Goal: Task Accomplishment & Management: Manage account settings

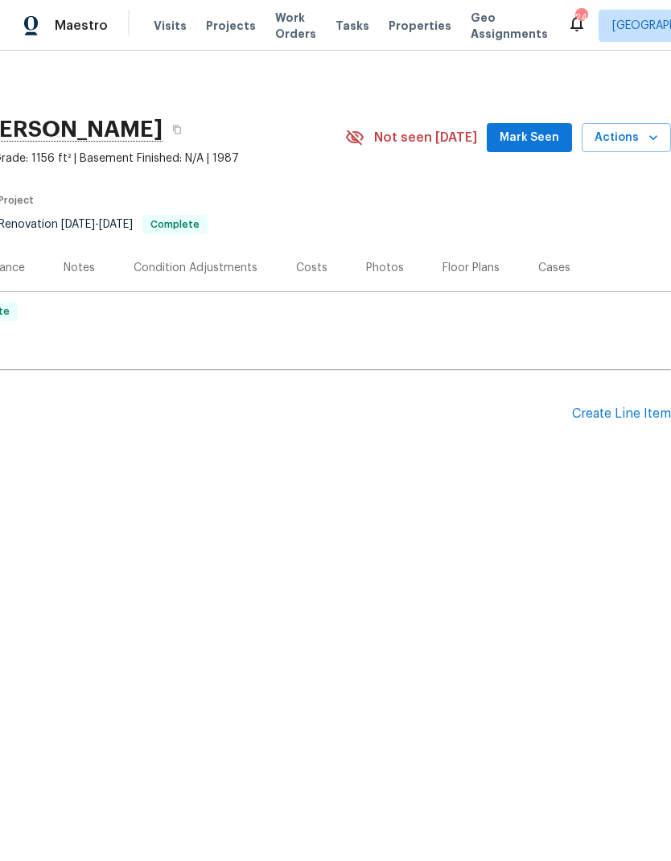
scroll to position [0, 238]
click at [589, 414] on div "Create Line Item" at bounding box center [621, 413] width 99 height 15
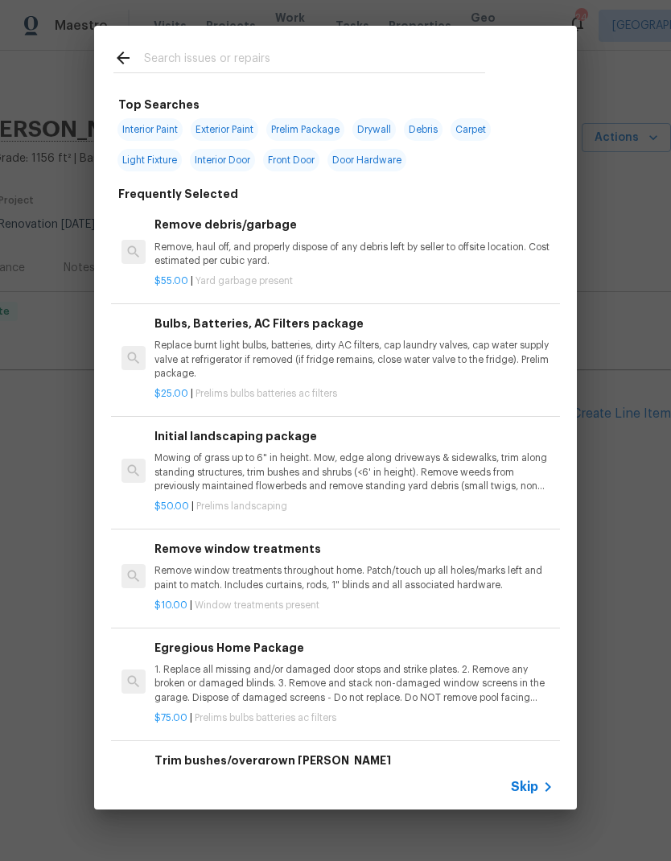
click at [196, 60] on input "text" at bounding box center [314, 60] width 341 height 24
type input "Fenc"
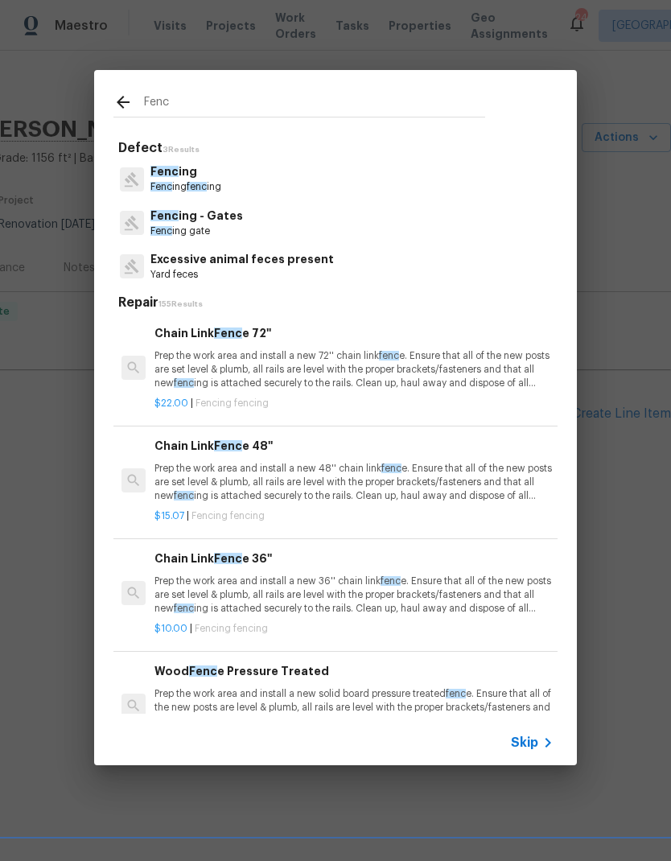
click at [167, 184] on span "Fenc" at bounding box center [161, 187] width 22 height 10
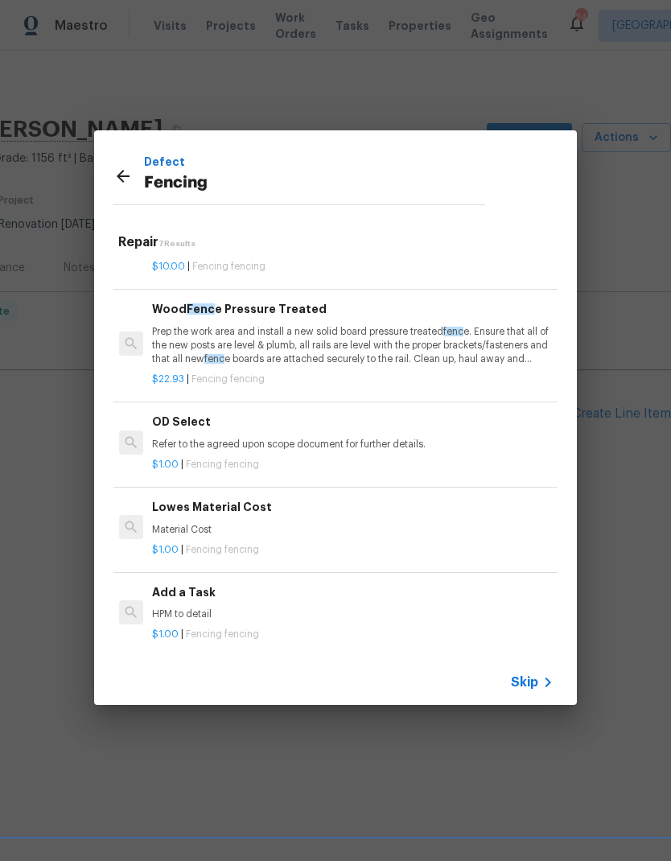
scroll to position [301, 2]
click at [175, 592] on h6 "Add a Task" at bounding box center [351, 593] width 399 height 18
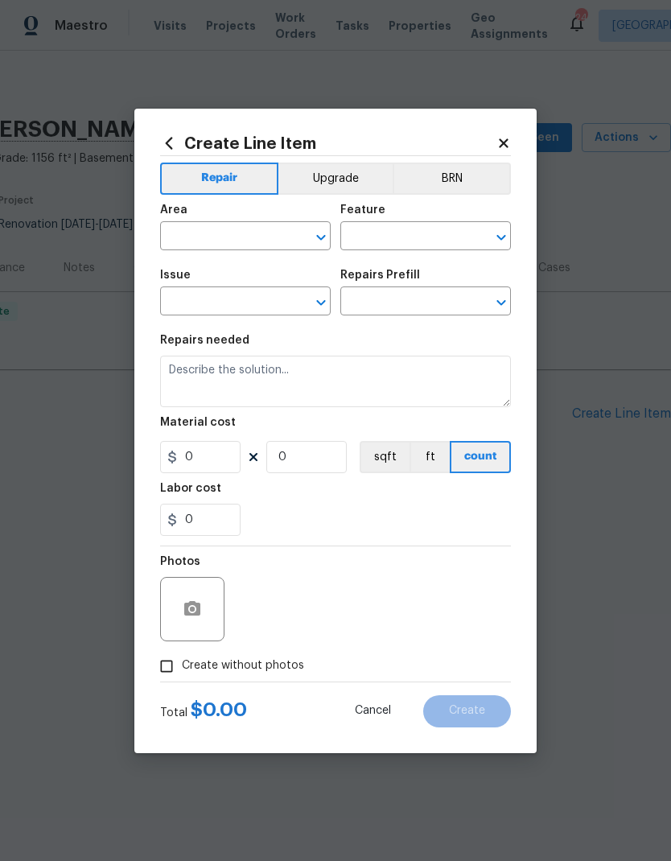
type input "Fencing"
type input "Add a Task $1.00"
type textarea "HPM to detail"
type input "1"
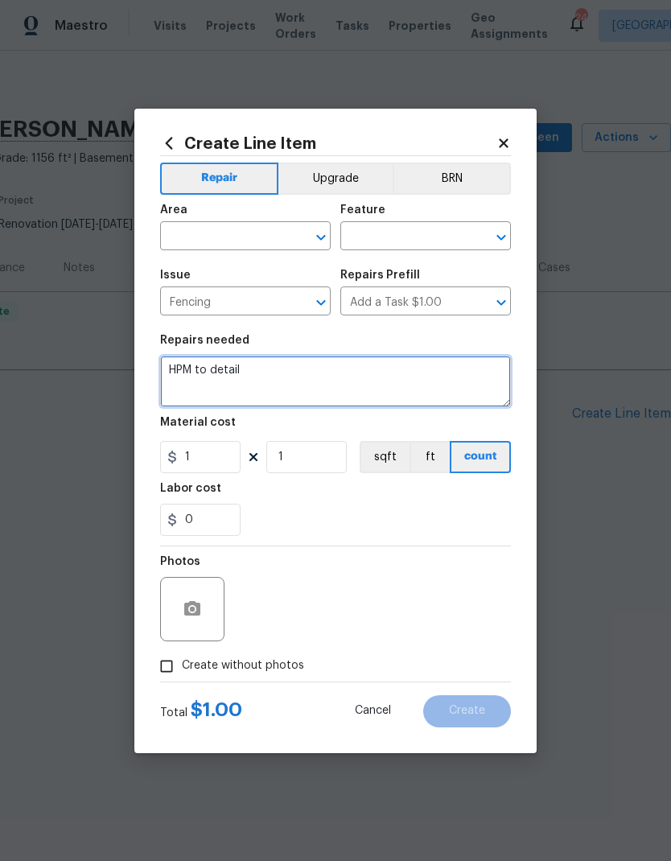
click at [181, 366] on textarea "HPM to detail" at bounding box center [335, 382] width 351 height 52
click at [180, 365] on textarea "HPM to detail" at bounding box center [335, 382] width 351 height 52
click at [171, 367] on textarea "HPM to detail" at bounding box center [335, 382] width 351 height 52
type textarea "Secure back fencing gate sections. Replaced approximately two fencing posts. Ad…"
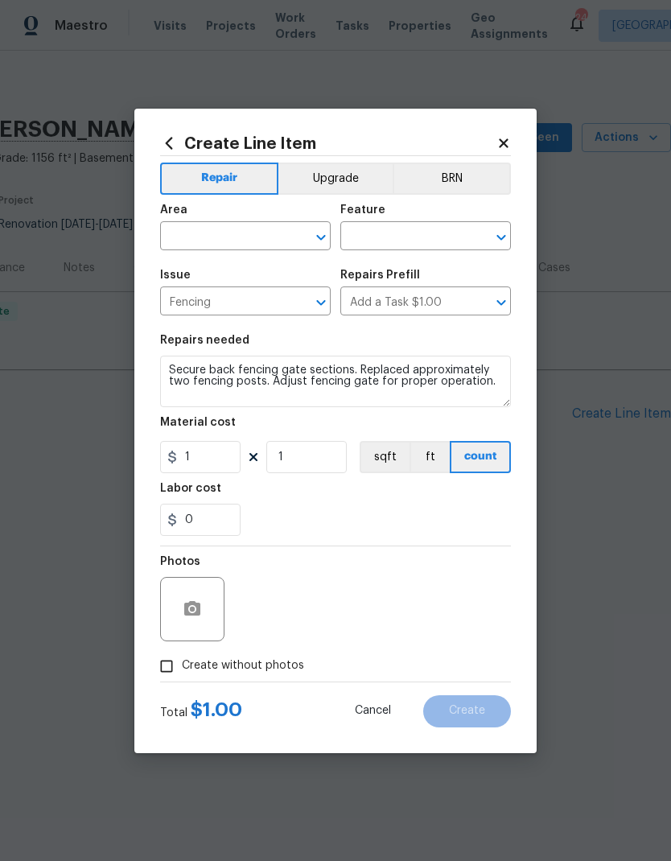
click at [318, 501] on div "Labor cost" at bounding box center [335, 493] width 351 height 21
click at [213, 451] on input "1" at bounding box center [200, 457] width 80 height 32
type input "50"
click at [297, 522] on div "0" at bounding box center [335, 520] width 351 height 32
click at [324, 457] on input "1" at bounding box center [306, 457] width 80 height 32
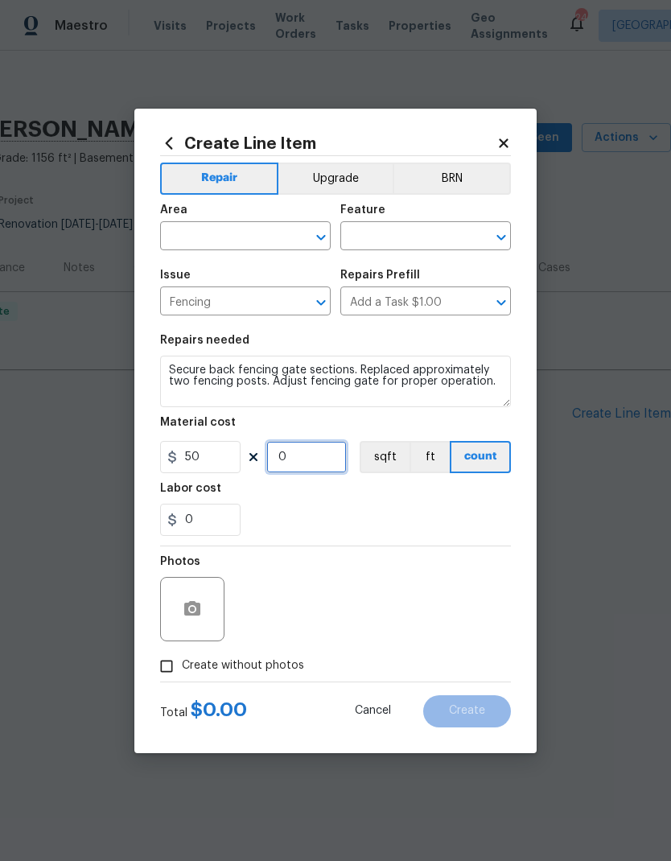
type input "2"
click at [356, 498] on div "Labor cost" at bounding box center [335, 493] width 351 height 21
click at [262, 240] on input "text" at bounding box center [223, 237] width 126 height 25
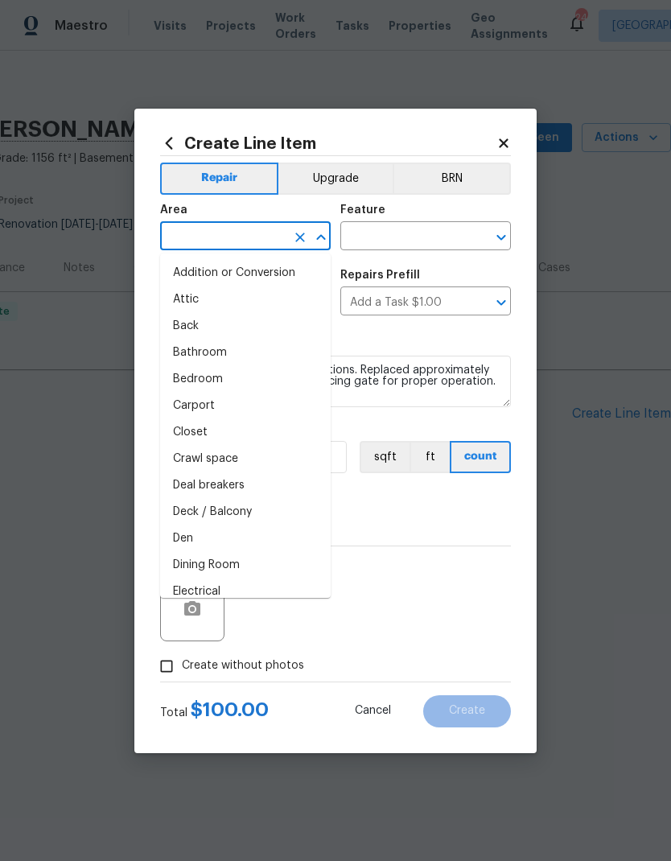
click at [190, 344] on li "Bathroom" at bounding box center [245, 353] width 171 height 27
type input "Bathroom"
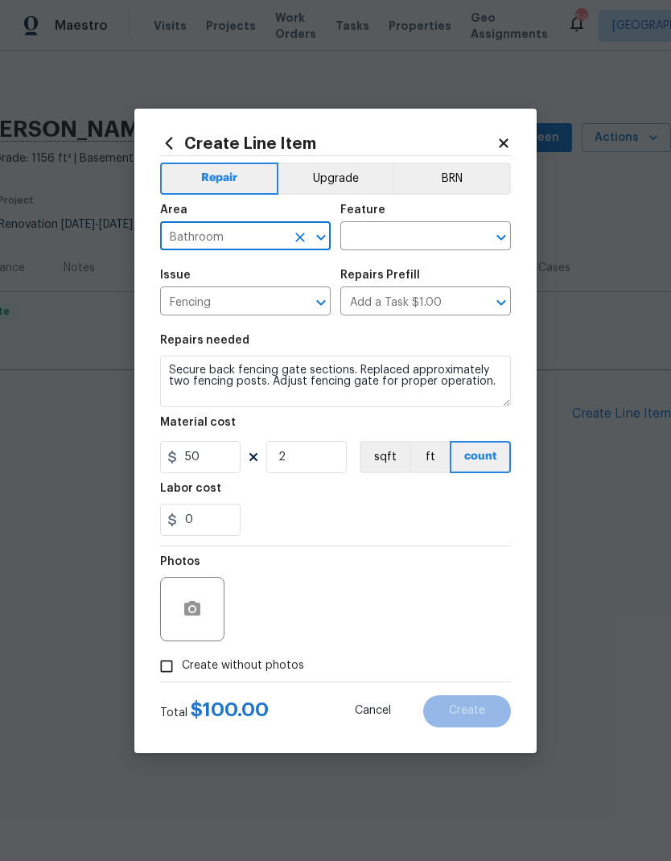
click at [301, 231] on icon "Clear" at bounding box center [300, 237] width 16 height 16
click at [295, 240] on icon "Clear" at bounding box center [300, 237] width 16 height 16
click at [236, 232] on input "text" at bounding box center [223, 237] width 126 height 25
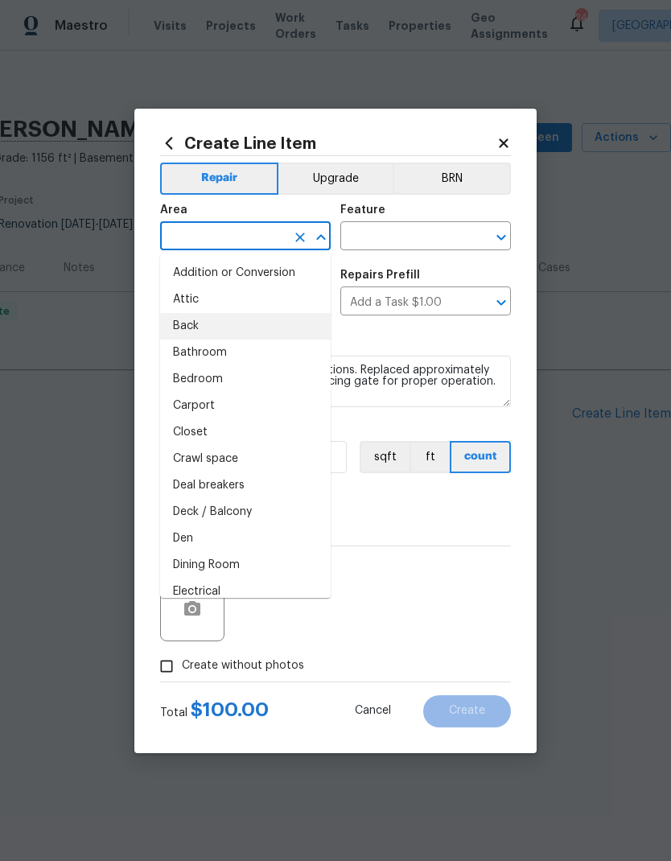
click at [192, 324] on li "Back" at bounding box center [245, 326] width 171 height 27
type input "Back"
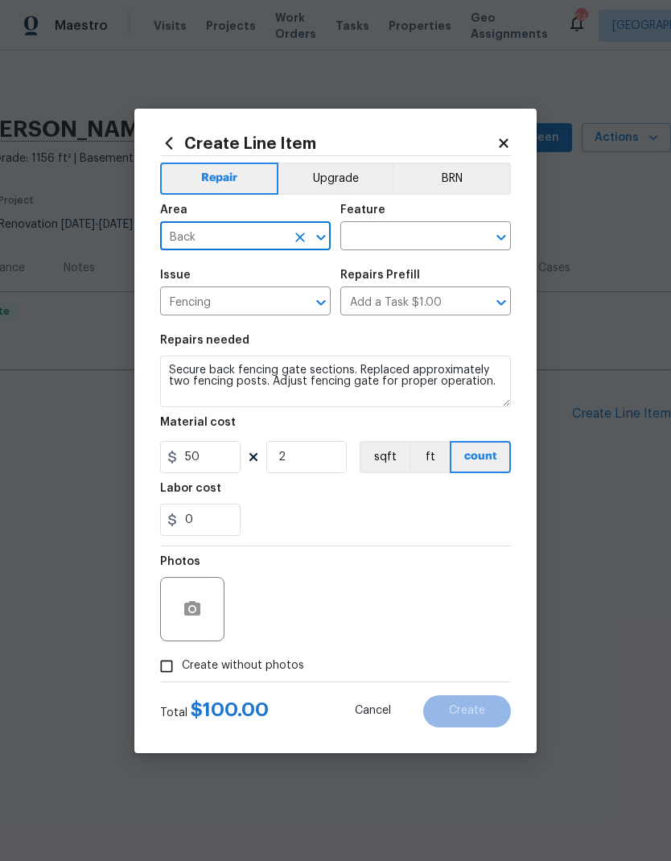
click at [439, 232] on input "text" at bounding box center [403, 237] width 126 height 25
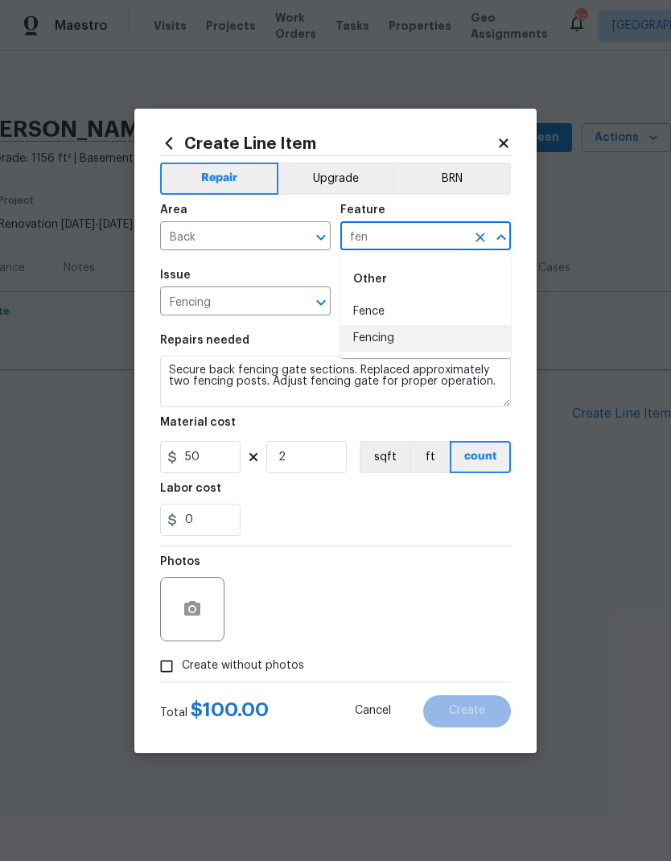
click at [421, 332] on li "Fencing" at bounding box center [425, 338] width 171 height 27
type input "Fencing"
click at [420, 332] on section "Repairs needed Secure back fencing gate sections. Replaced approximately two fe…" at bounding box center [335, 435] width 351 height 220
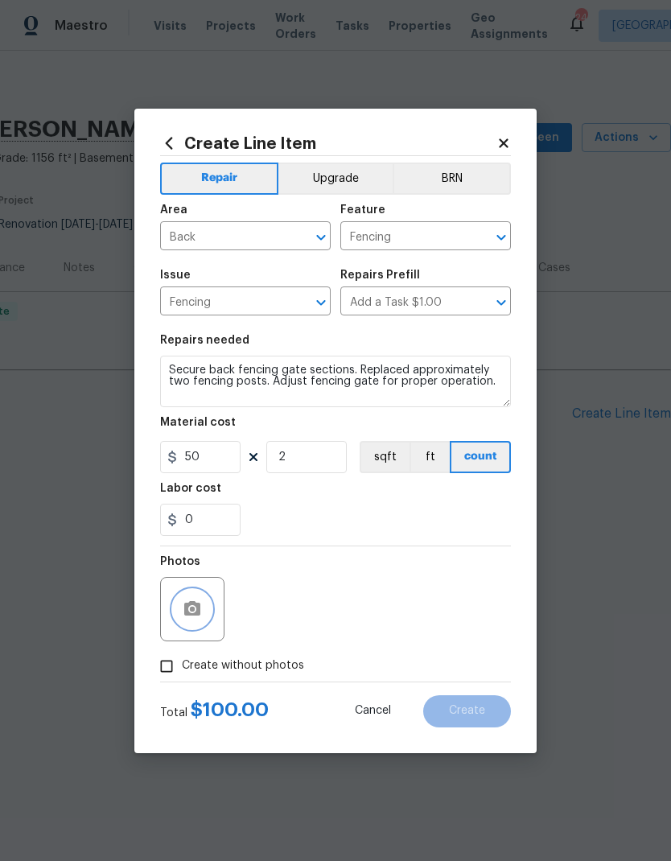
click at [189, 600] on button "button" at bounding box center [192, 609] width 39 height 39
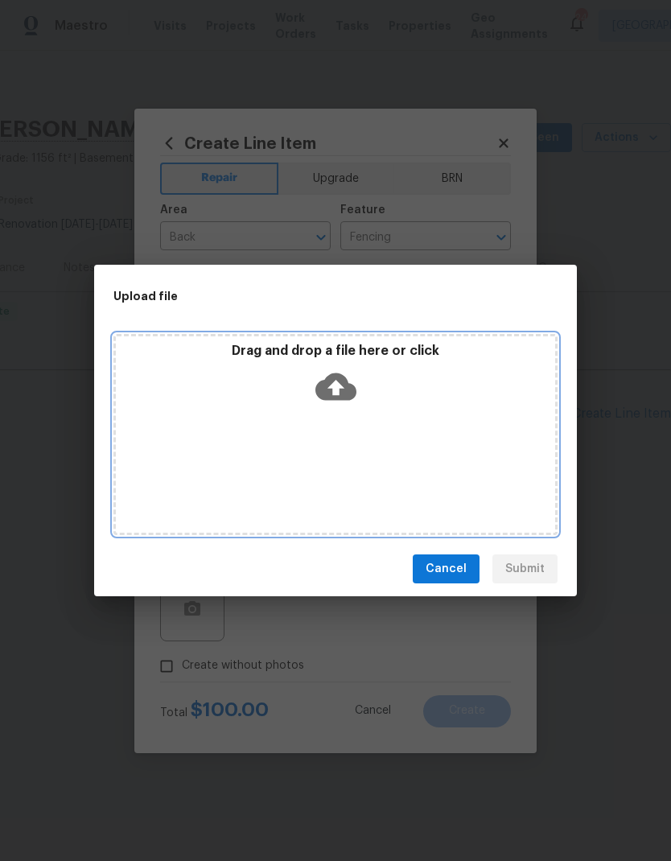
click at [344, 391] on icon at bounding box center [335, 386] width 41 height 27
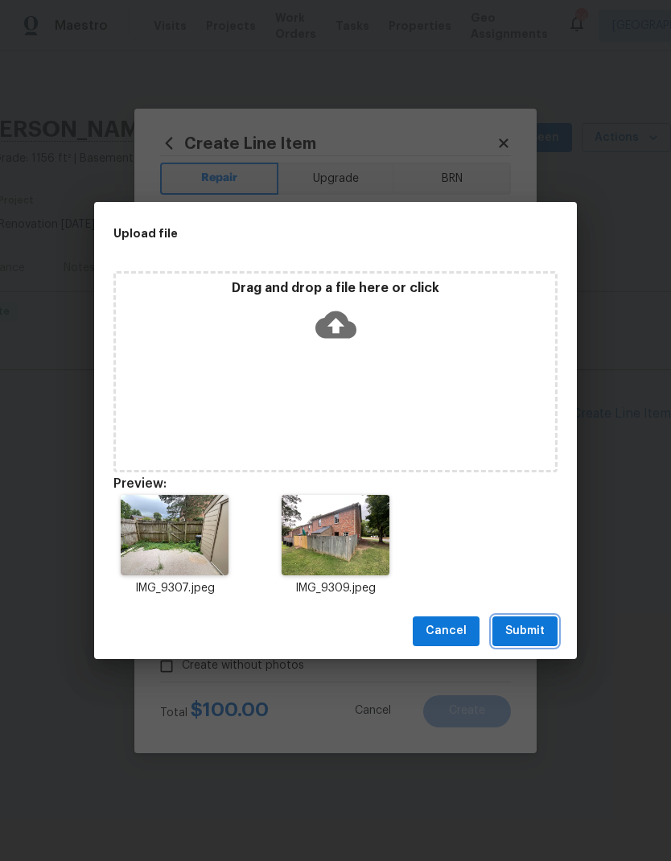
click at [522, 626] on span "Submit" at bounding box center [524, 631] width 39 height 20
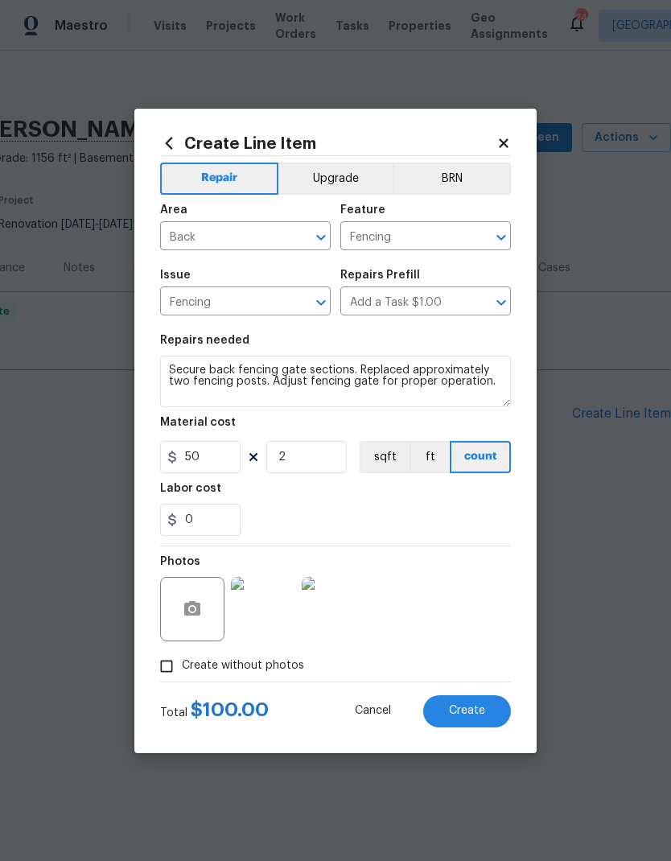
click at [472, 714] on span "Create" at bounding box center [467, 711] width 36 height 12
type input "0"
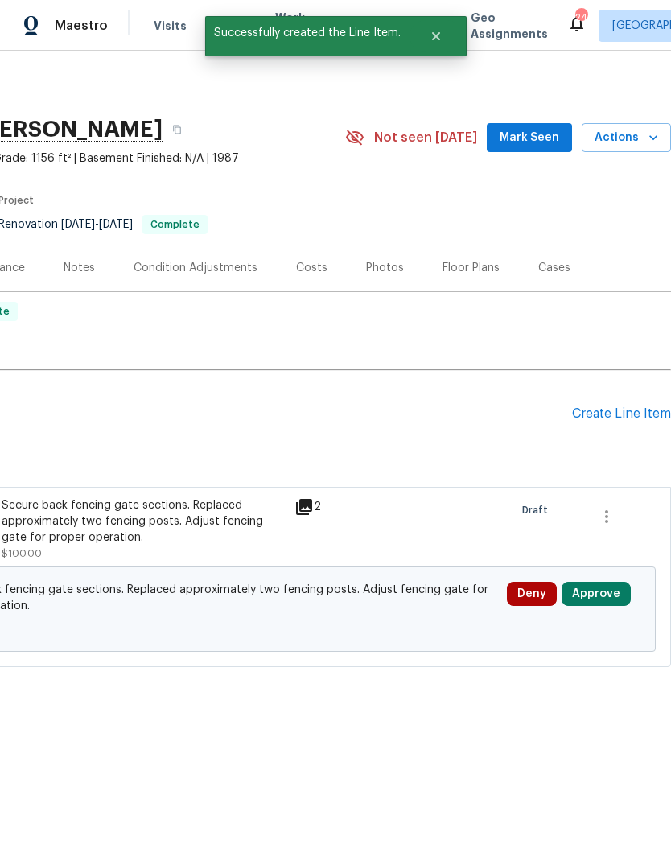
click at [608, 418] on div "Create Line Item" at bounding box center [621, 413] width 99 height 15
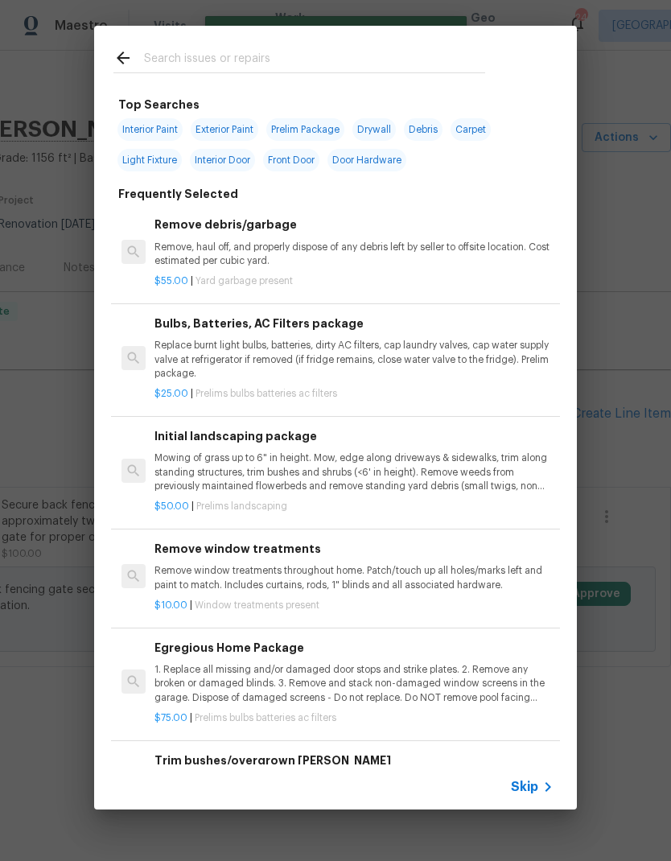
click at [373, 45] on div at bounding box center [299, 58] width 410 height 64
click at [404, 56] on input "text" at bounding box center [314, 60] width 341 height 24
type input "Dryw"
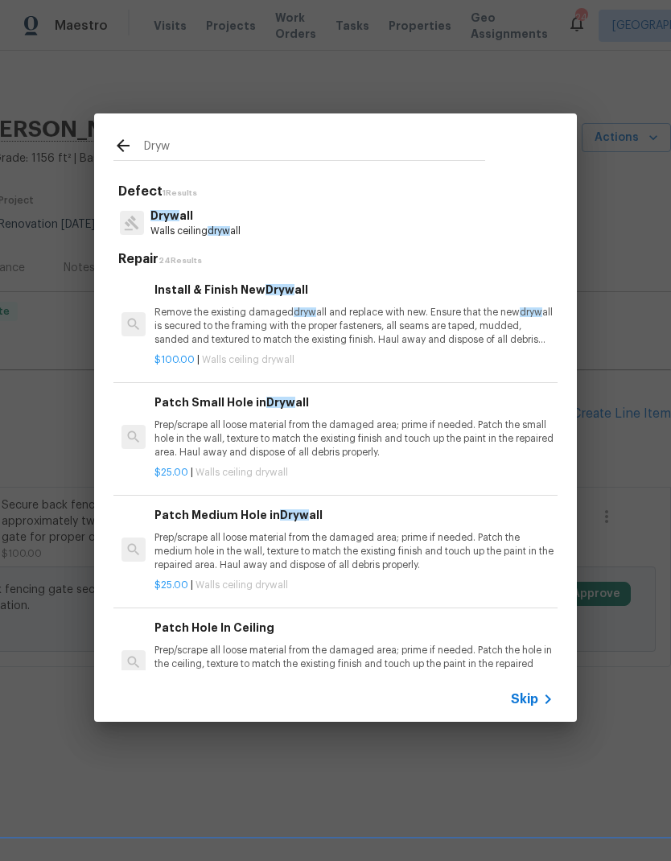
click at [336, 329] on p "Remove the existing damaged dryw all and replace with new. Ensure that the new …" at bounding box center [354, 326] width 399 height 41
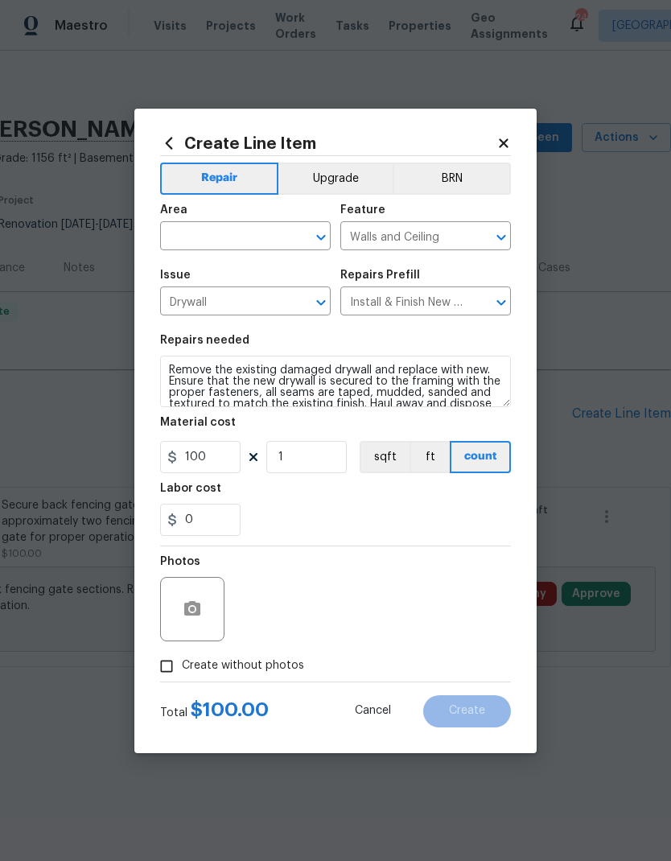
click at [336, 325] on div "Issue Drywall ​ Repairs Prefill Install & Finish New Drywall $100.00 ​" at bounding box center [335, 292] width 351 height 65
click at [234, 245] on input "text" at bounding box center [223, 237] width 126 height 25
click at [211, 277] on li "Closet" at bounding box center [245, 273] width 171 height 27
type input "Closet"
click at [188, 369] on textarea "Remove the existing damaged drywall and replace with new. Ensure that the new d…" at bounding box center [335, 382] width 351 height 52
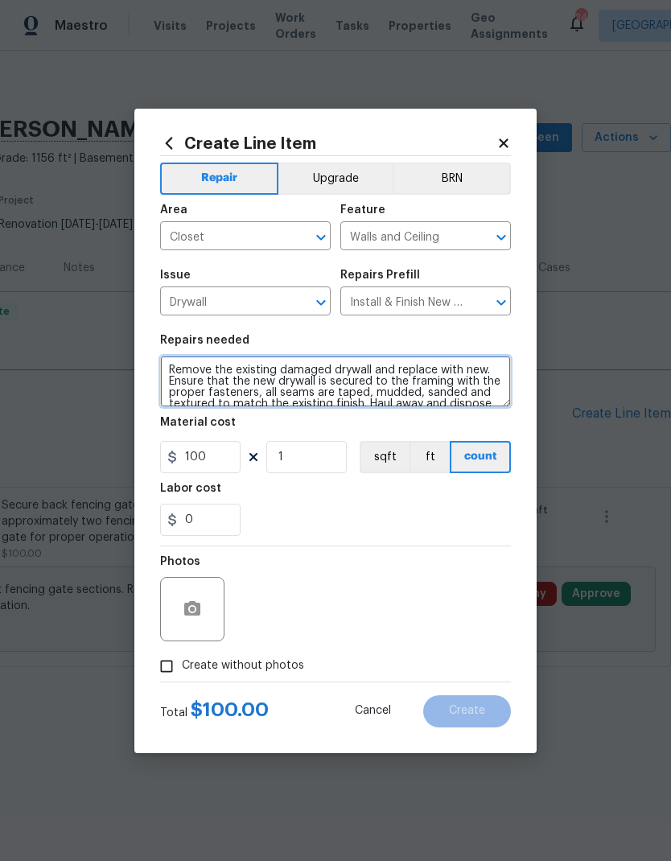
click at [188, 369] on textarea "Remove the existing damaged drywall and replace with new. Ensure that the new d…" at bounding box center [335, 382] width 351 height 52
click at [187, 366] on textarea "Remove the existing damaged drywall and replace with new. Ensure that the new d…" at bounding box center [335, 382] width 351 height 52
click at [200, 373] on textarea "Remove the existing damaged drywall and replace with new. Ensure that the new d…" at bounding box center [335, 382] width 351 height 52
click at [199, 372] on textarea "Remove the existing damaged drywall and replace with new. Ensure that the new d…" at bounding box center [335, 382] width 351 height 52
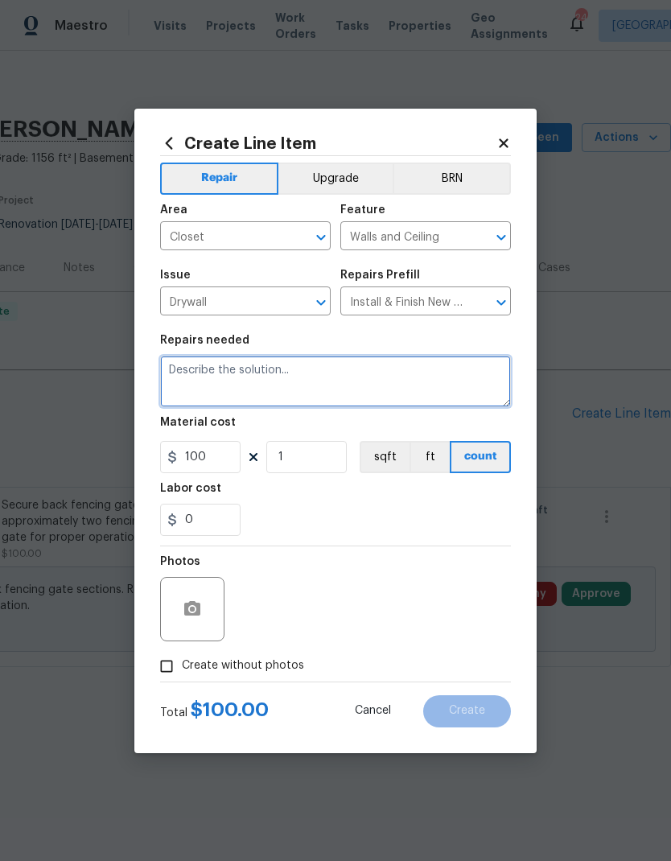
scroll to position [0, 0]
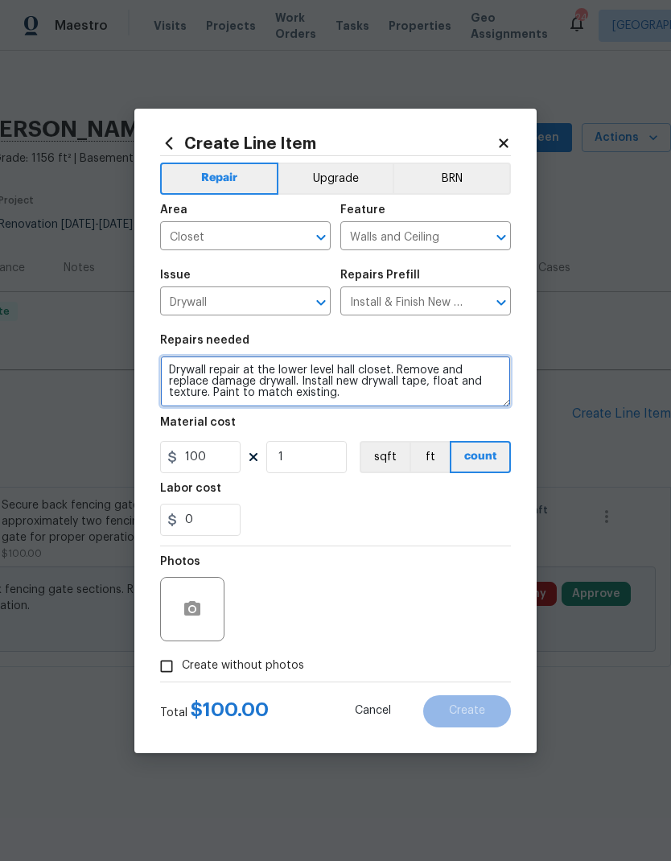
type textarea "Drywall repair at the lower level hall closet. Remove and replace damage drywal…"
click at [256, 498] on div "Labor cost" at bounding box center [335, 493] width 351 height 21
click at [168, 598] on div at bounding box center [192, 609] width 64 height 64
click at [167, 606] on div at bounding box center [192, 609] width 64 height 64
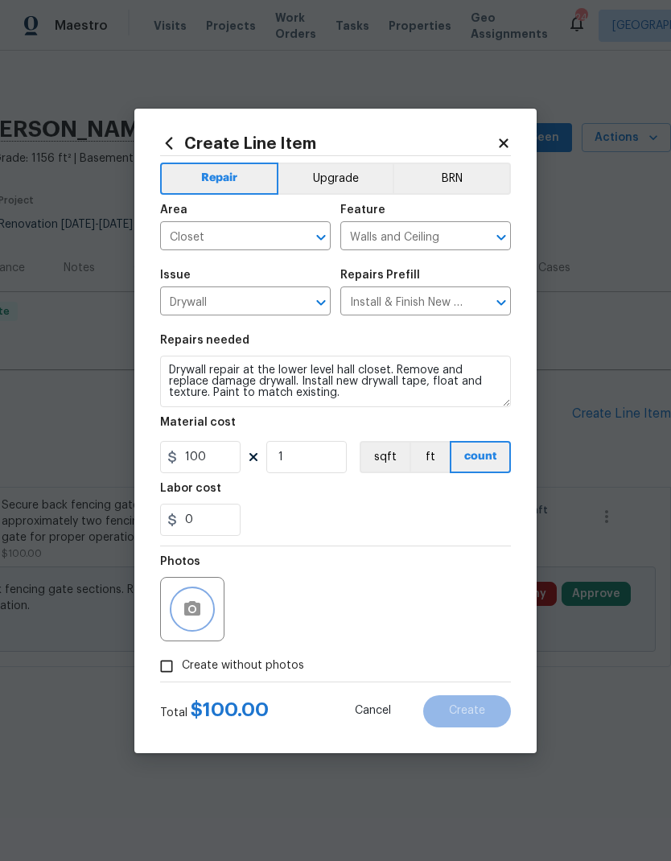
click at [188, 626] on button "button" at bounding box center [192, 609] width 39 height 39
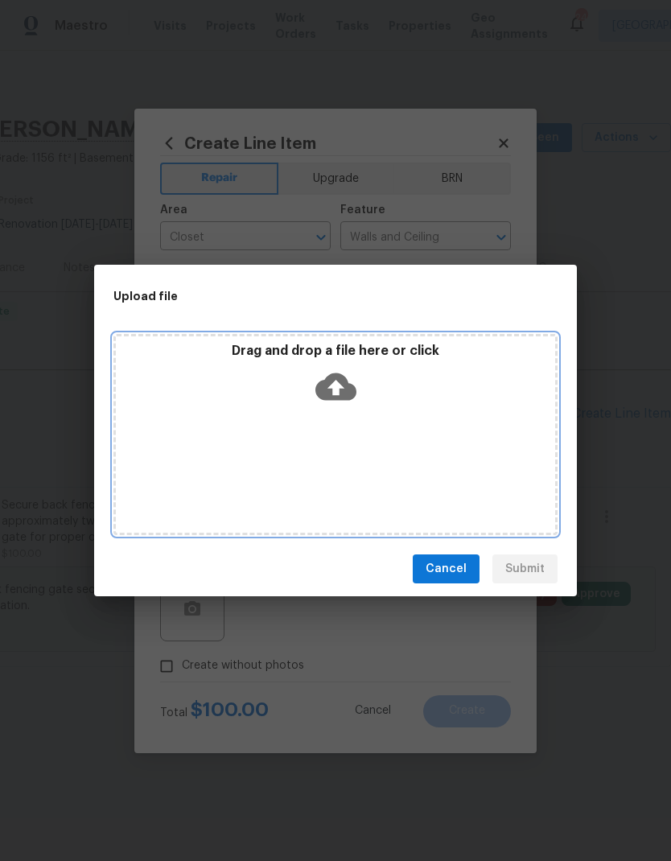
click at [347, 384] on icon at bounding box center [335, 386] width 41 height 27
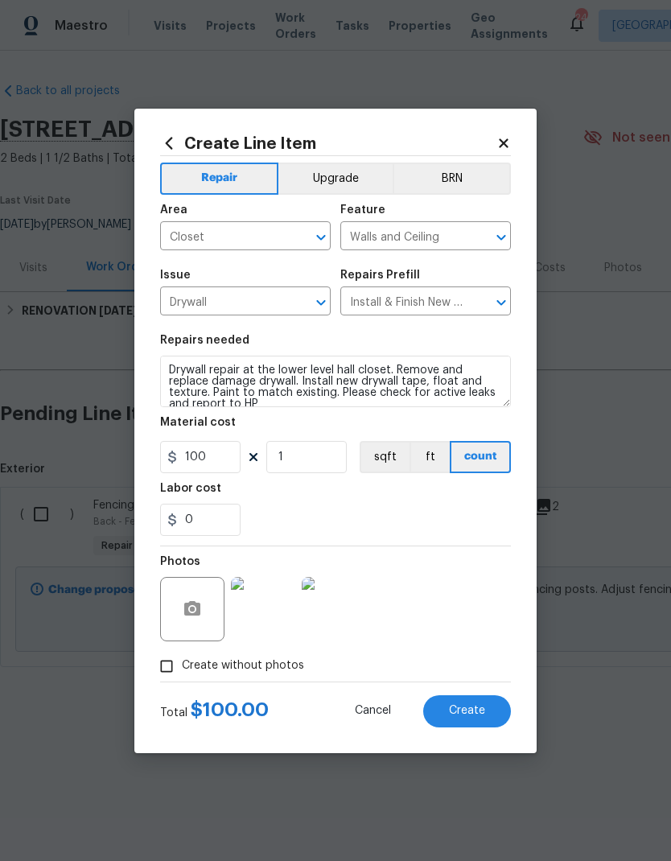
scroll to position [4, 0]
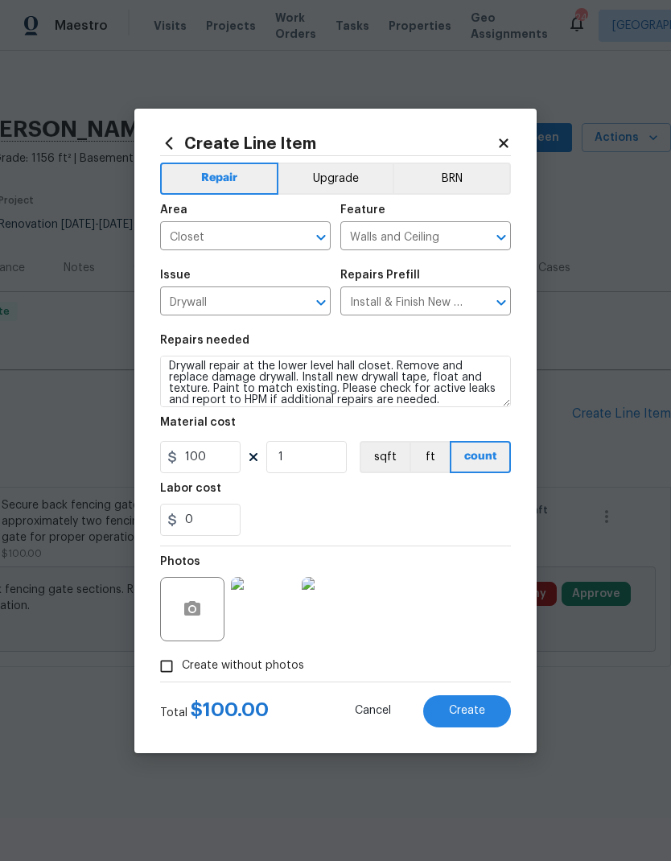
click at [304, 521] on div "0" at bounding box center [335, 520] width 351 height 32
click at [231, 379] on textarea "Drywall repair at the lower level hall closet. Remove and replace damage drywal…" at bounding box center [335, 382] width 351 height 52
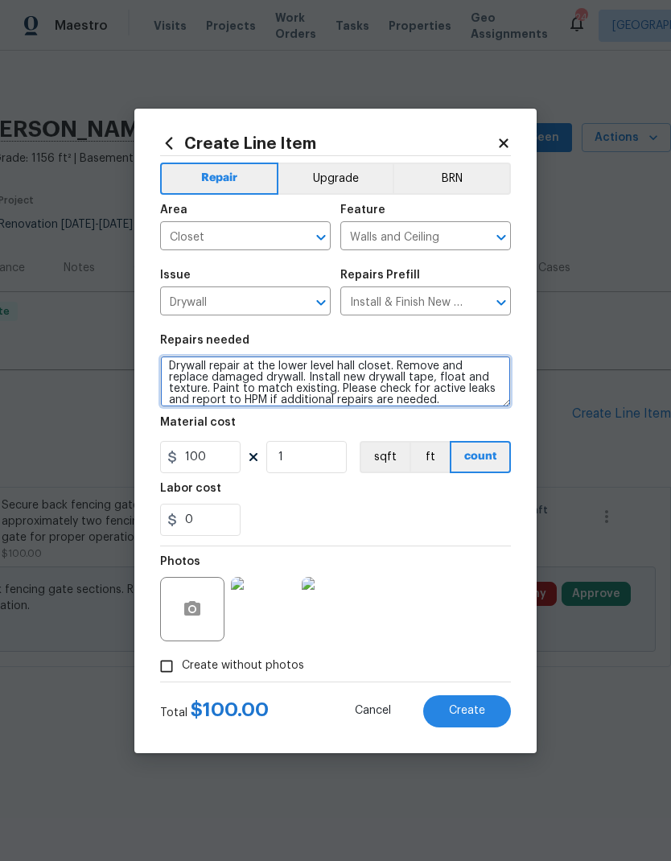
type textarea "Drywall repair at the lower level hall closet. Remove and replace damaged drywa…"
click at [274, 513] on div "0" at bounding box center [335, 520] width 351 height 32
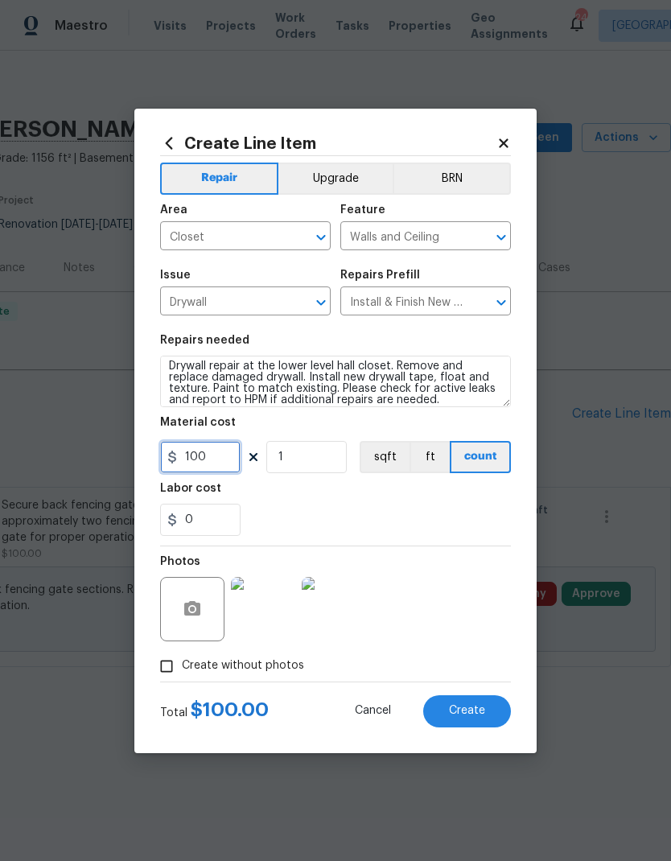
click at [207, 466] on input "100" at bounding box center [200, 457] width 80 height 32
type input "150"
click at [391, 521] on div "0" at bounding box center [335, 520] width 351 height 32
click at [455, 704] on button "Create" at bounding box center [467, 711] width 88 height 32
type input "0"
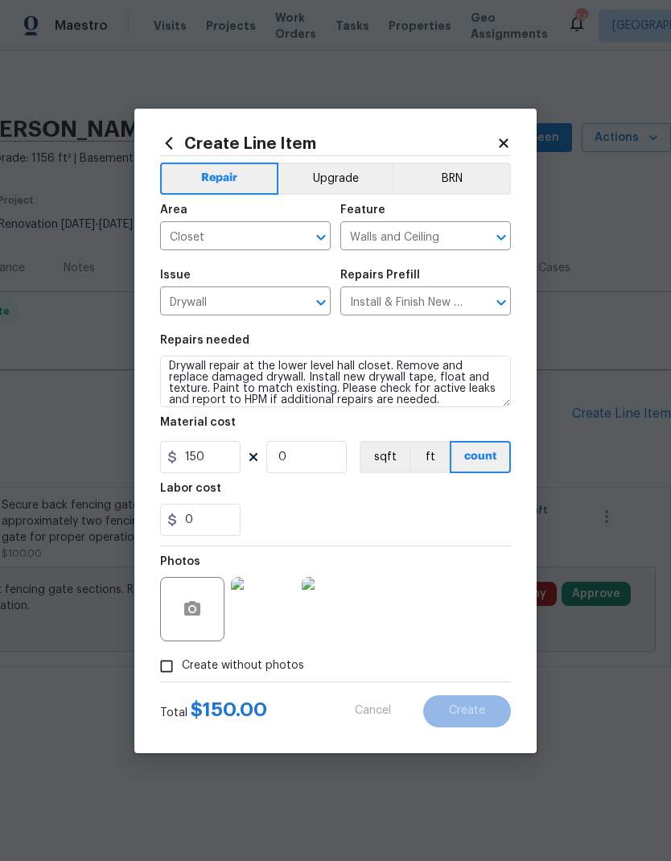
type input "0"
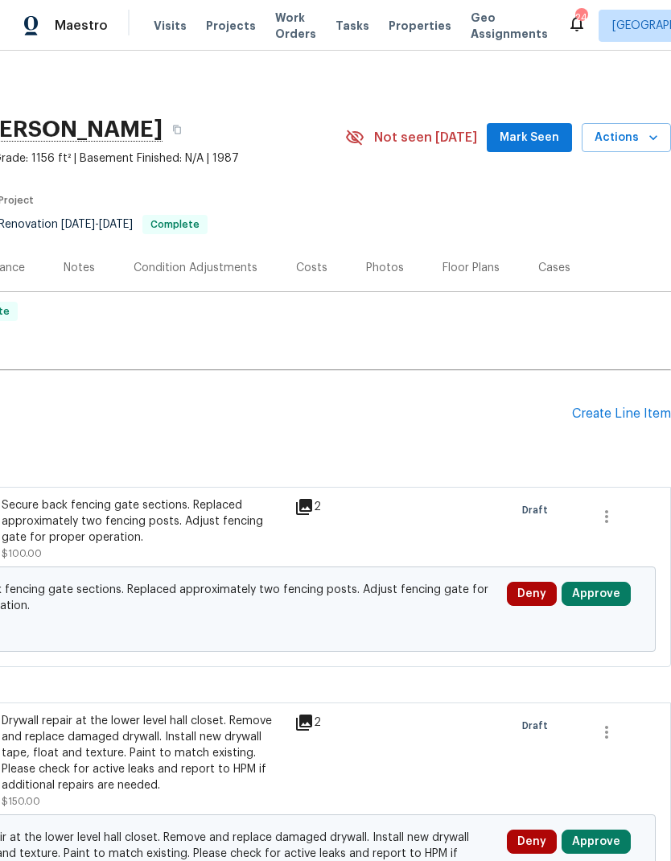
scroll to position [0, 238]
click at [629, 407] on div "Create Line Item" at bounding box center [621, 413] width 99 height 15
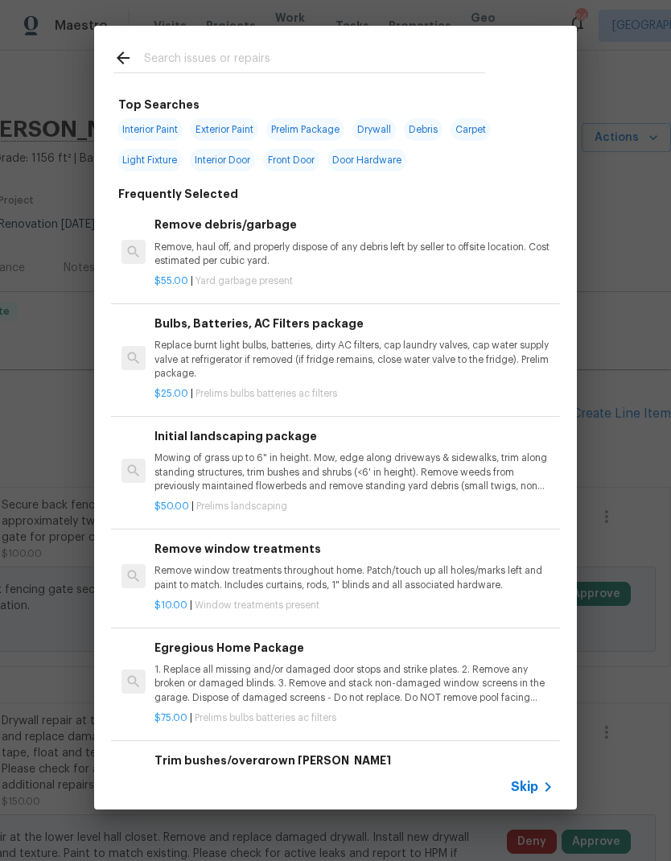
click at [650, 475] on div "Top Searches Interior Paint Exterior Paint Prelim Package Drywall Debris Carpet…" at bounding box center [335, 417] width 671 height 835
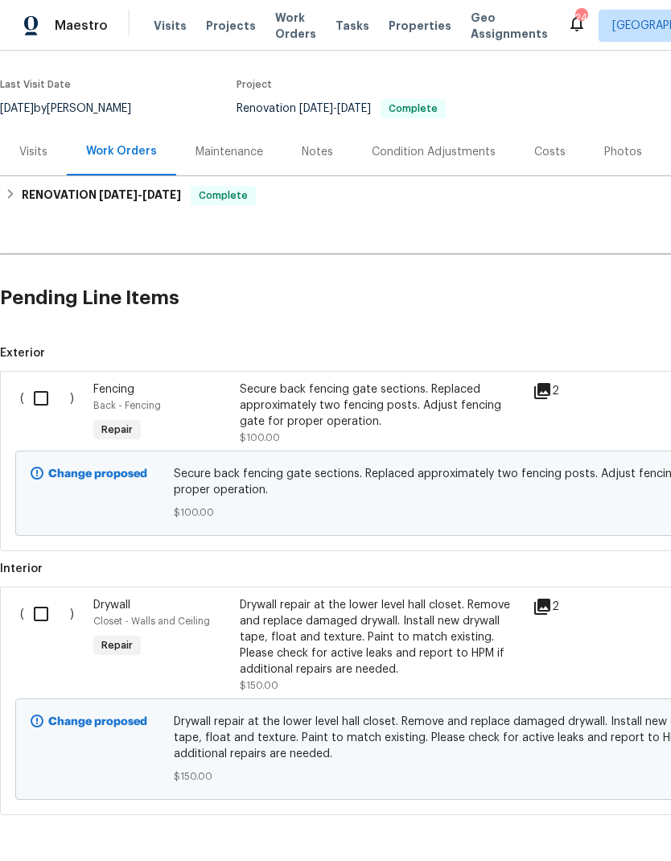
scroll to position [116, 0]
click at [292, 632] on div "Drywall repair at the lower level hall closet. Remove and replace damaged drywa…" at bounding box center [381, 637] width 283 height 80
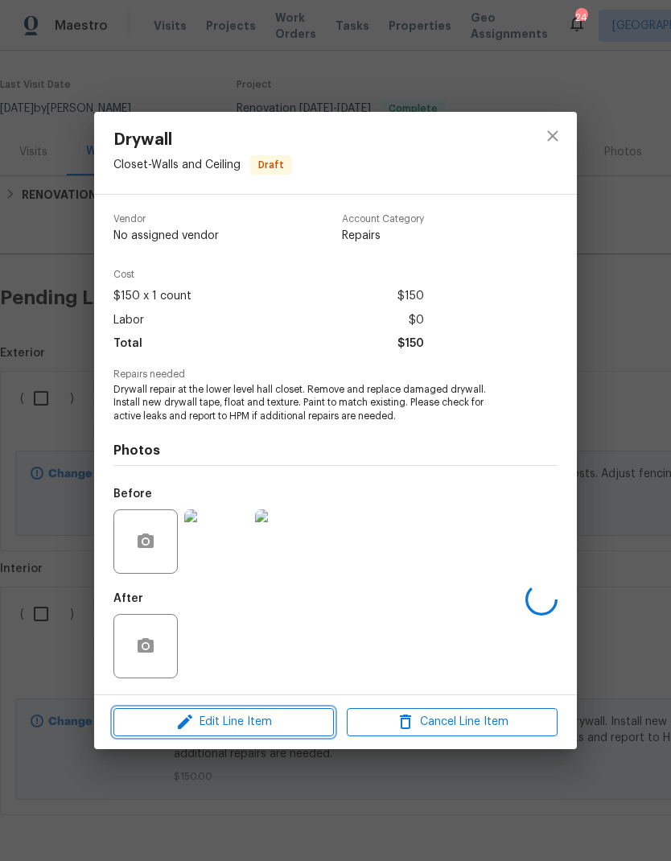
click at [180, 719] on icon "button" at bounding box center [184, 721] width 19 height 19
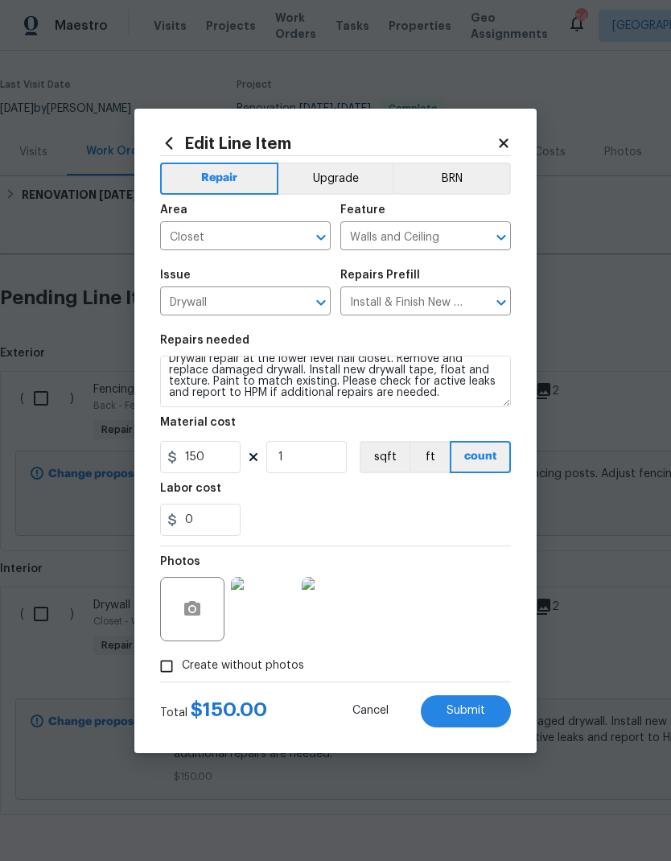
scroll to position [11, 0]
click at [451, 399] on textarea "Drywall repair at the lower level hall closet. Remove and replace damaged drywa…" at bounding box center [335, 382] width 351 height 52
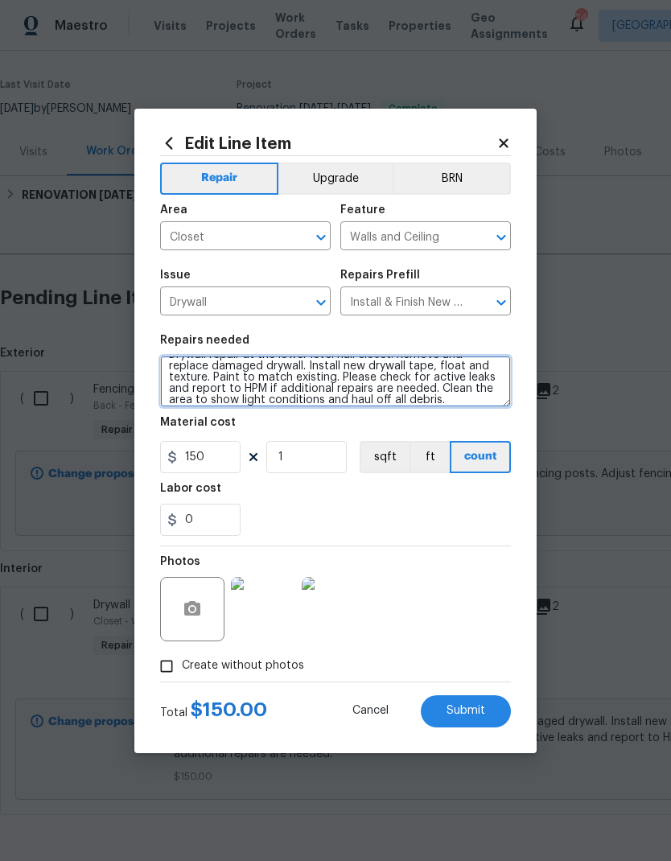
scroll to position [15, 0]
click at [260, 398] on textarea "Drywall repair at the lower level hall closet. Remove and replace damaged drywa…" at bounding box center [335, 382] width 351 height 52
type textarea "Drywall repair at the lower level hall closet. Remove and replace damaged drywa…"
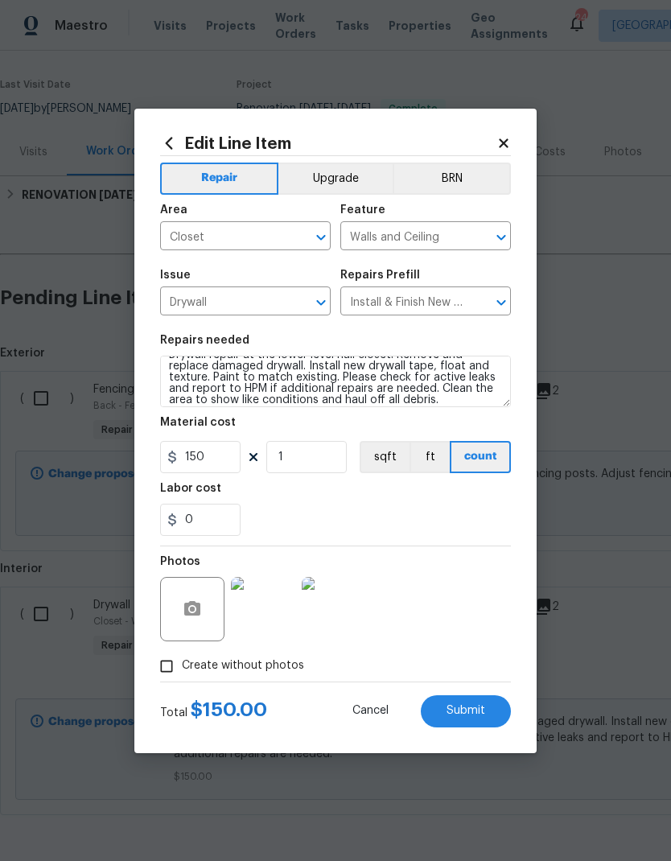
click at [406, 501] on div "Labor cost" at bounding box center [335, 493] width 351 height 21
click at [477, 714] on span "Submit" at bounding box center [466, 711] width 39 height 12
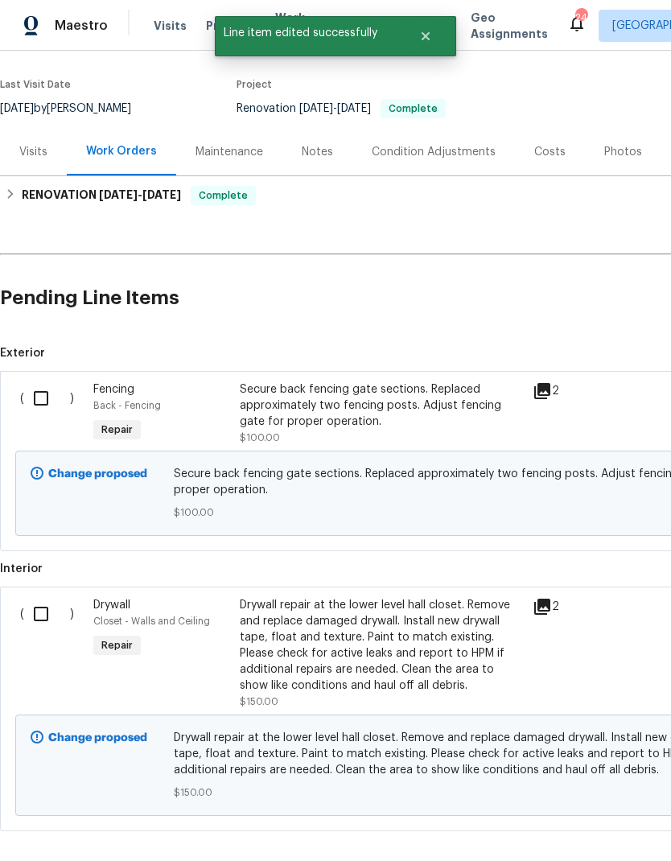
click at [472, 707] on div "Drywall repair at the lower level hall closet. Remove and replace damaged drywa…" at bounding box center [381, 653] width 283 height 113
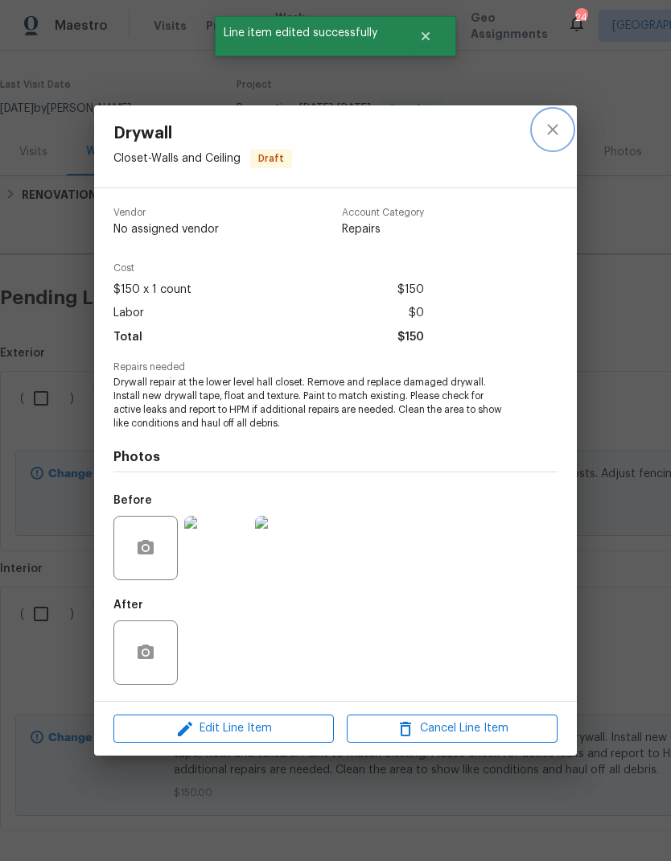
click at [559, 141] on button "close" at bounding box center [553, 129] width 39 height 39
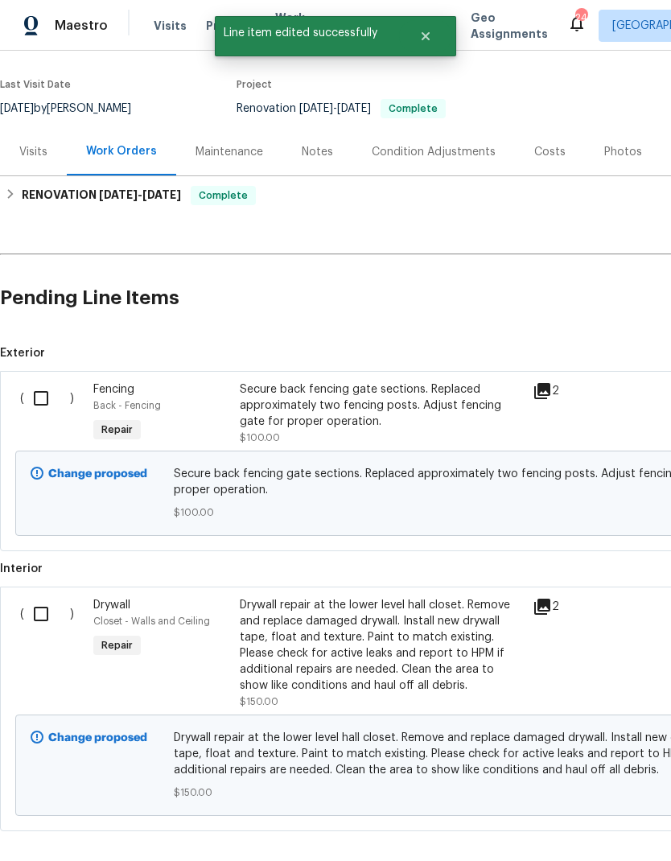
click at [47, 404] on input "checkbox" at bounding box center [47, 398] width 46 height 34
checkbox input "true"
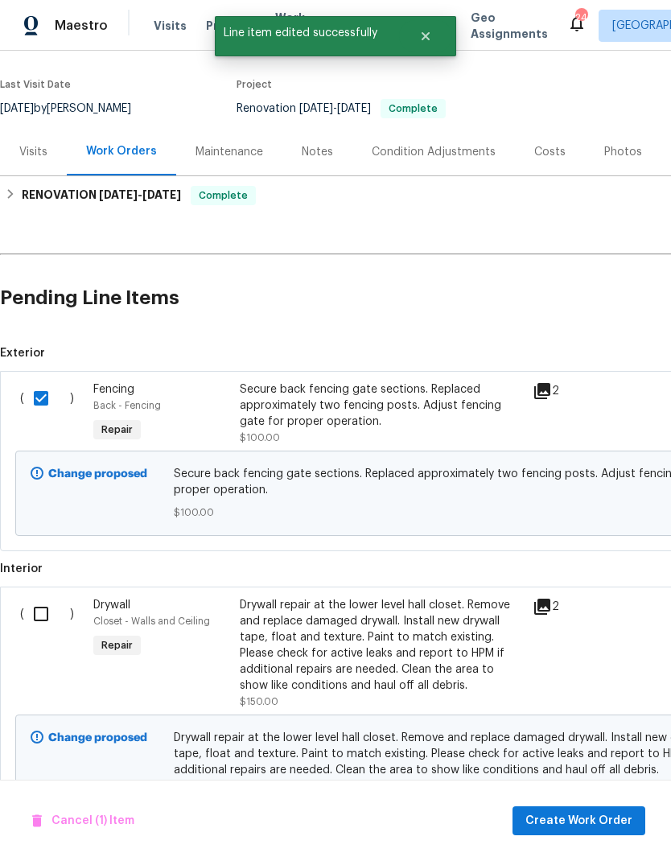
click at [43, 620] on input "checkbox" at bounding box center [47, 614] width 46 height 34
checkbox input "true"
click at [595, 814] on span "Create Work Order" at bounding box center [578, 821] width 107 height 20
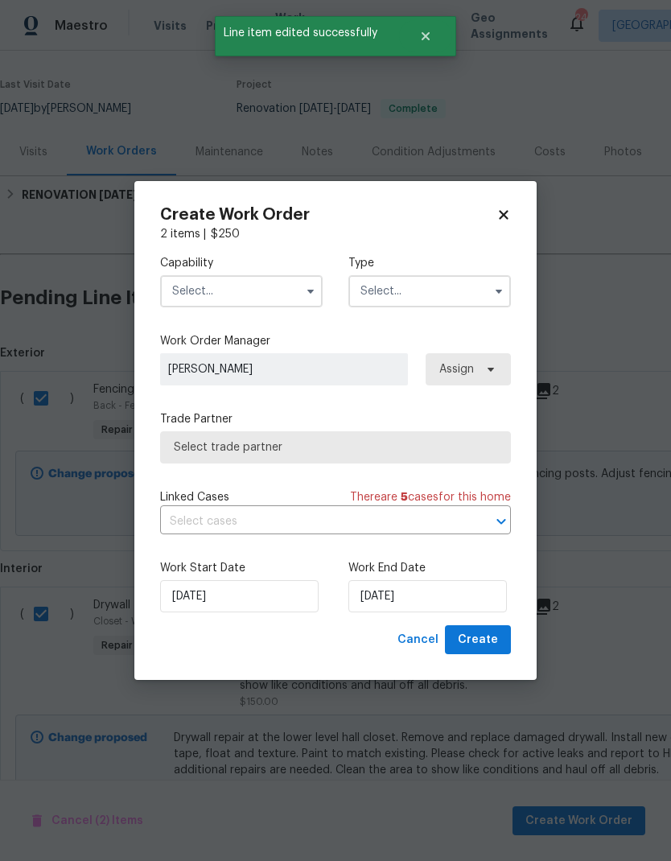
click at [212, 292] on input "text" at bounding box center [241, 291] width 163 height 32
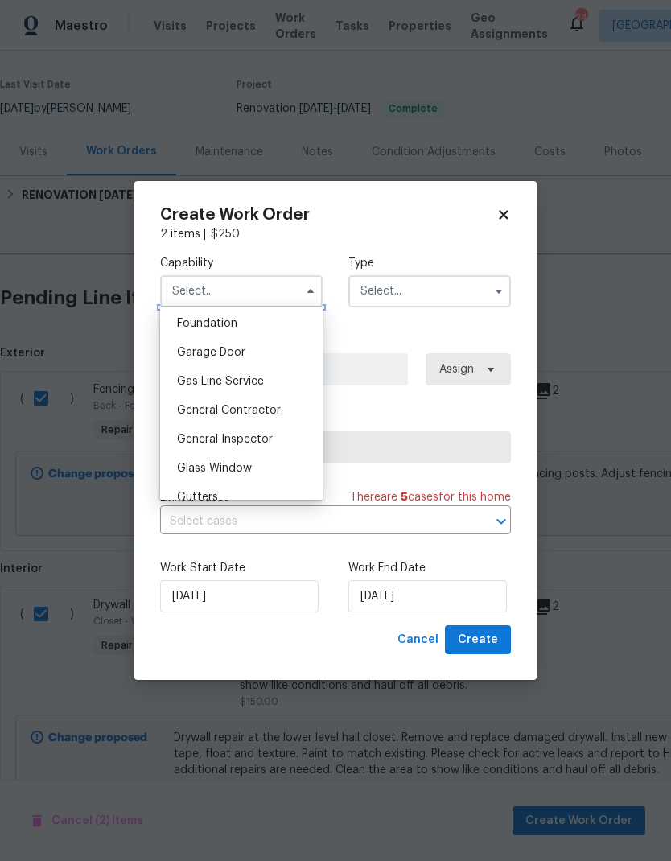
scroll to position [685, 0]
click at [204, 410] on span "General Contractor" at bounding box center [229, 409] width 104 height 11
type input "General Contractor"
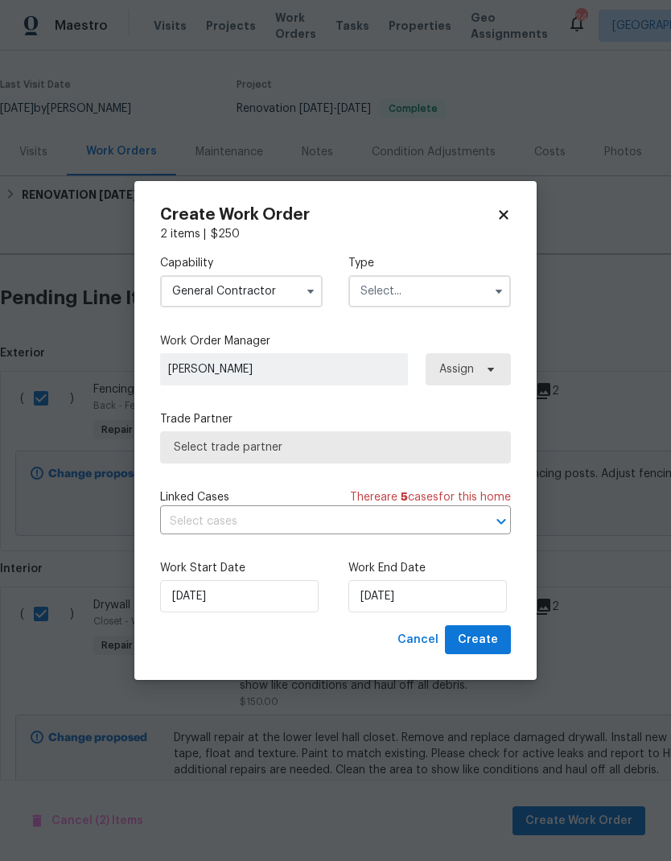
click at [377, 298] on input "text" at bounding box center [429, 291] width 163 height 32
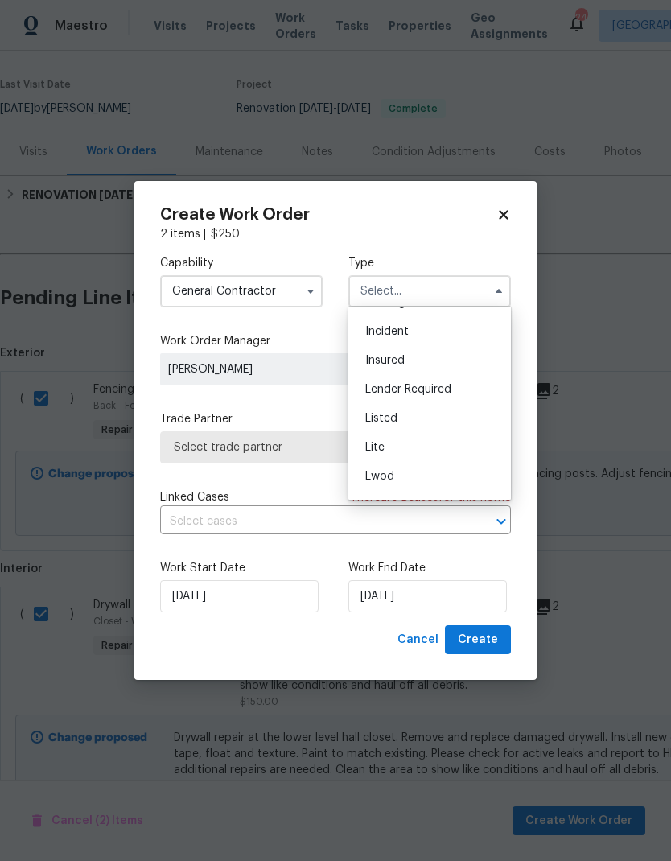
scroll to position [83, 0]
click at [383, 405] on div "Listed" at bounding box center [429, 416] width 155 height 29
type input "Listed"
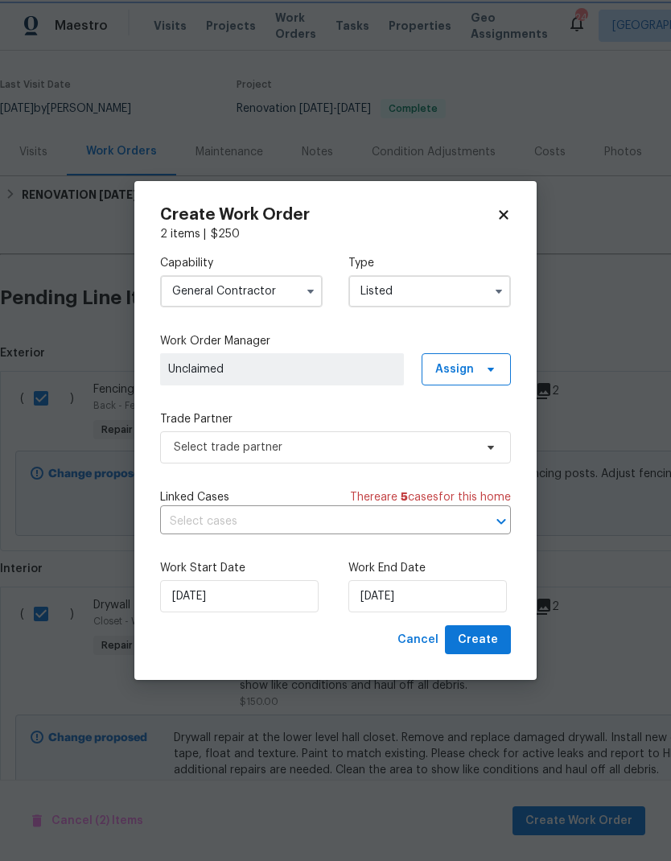
scroll to position [0, 0]
click at [463, 374] on span "Assign" at bounding box center [454, 369] width 39 height 16
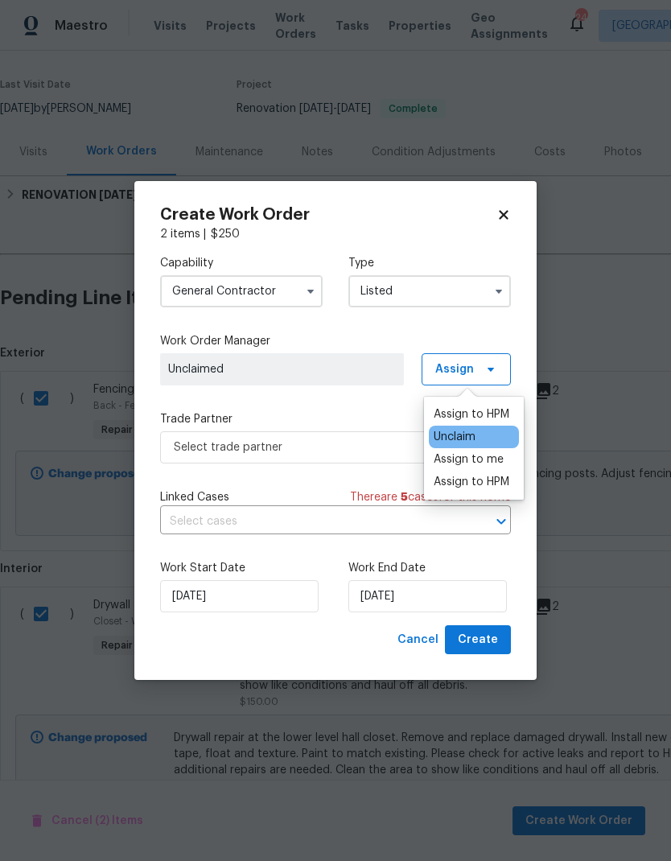
click at [482, 485] on div "Assign to HPM" at bounding box center [472, 482] width 76 height 16
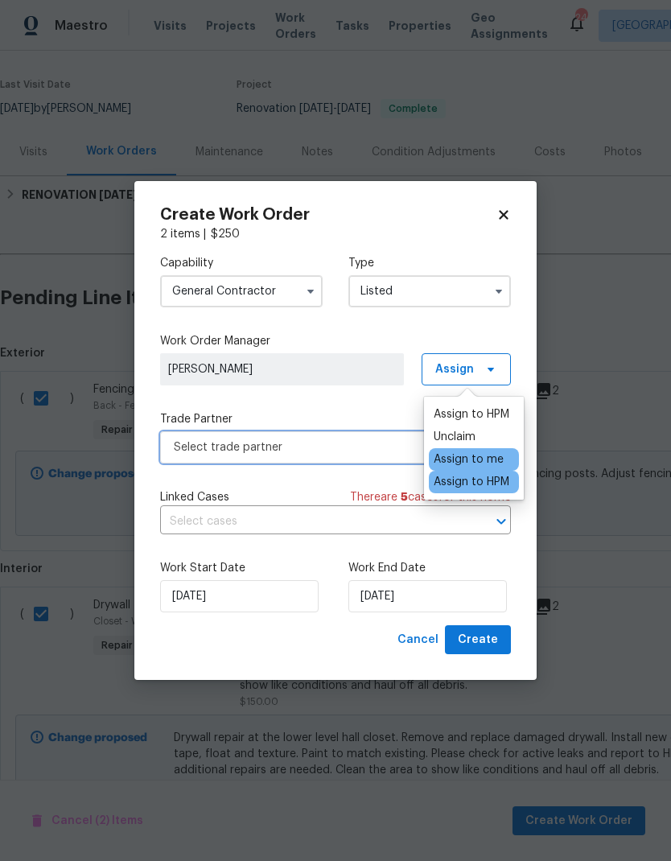
click at [189, 445] on span "Select trade partner" at bounding box center [324, 447] width 300 height 16
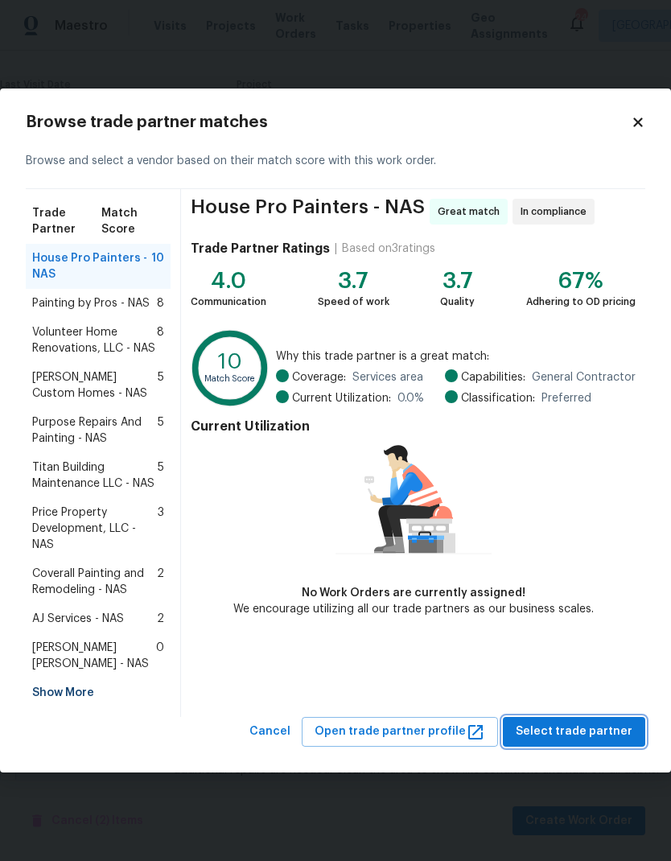
click at [584, 718] on button "Select trade partner" at bounding box center [574, 732] width 142 height 30
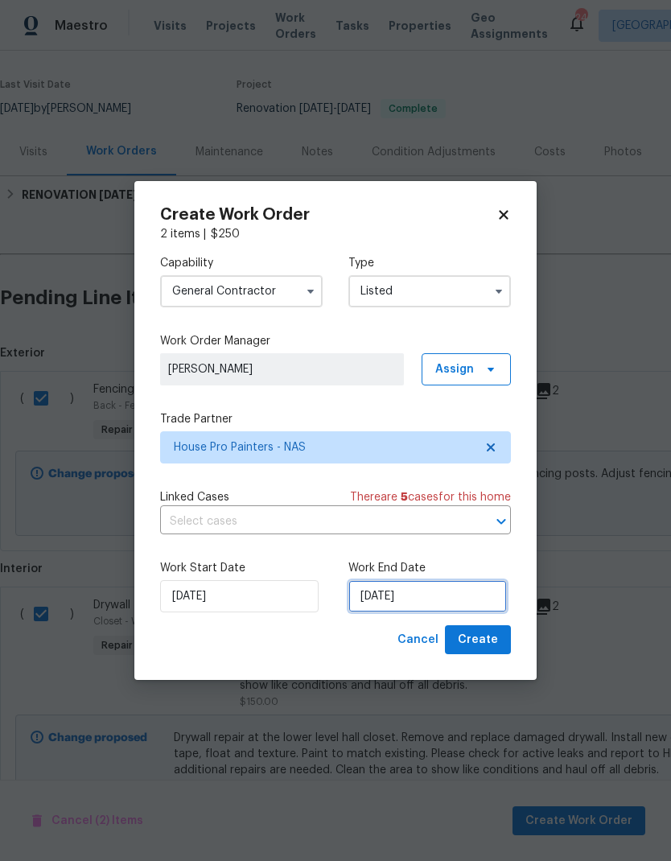
click at [479, 601] on input "[DATE]" at bounding box center [427, 596] width 159 height 32
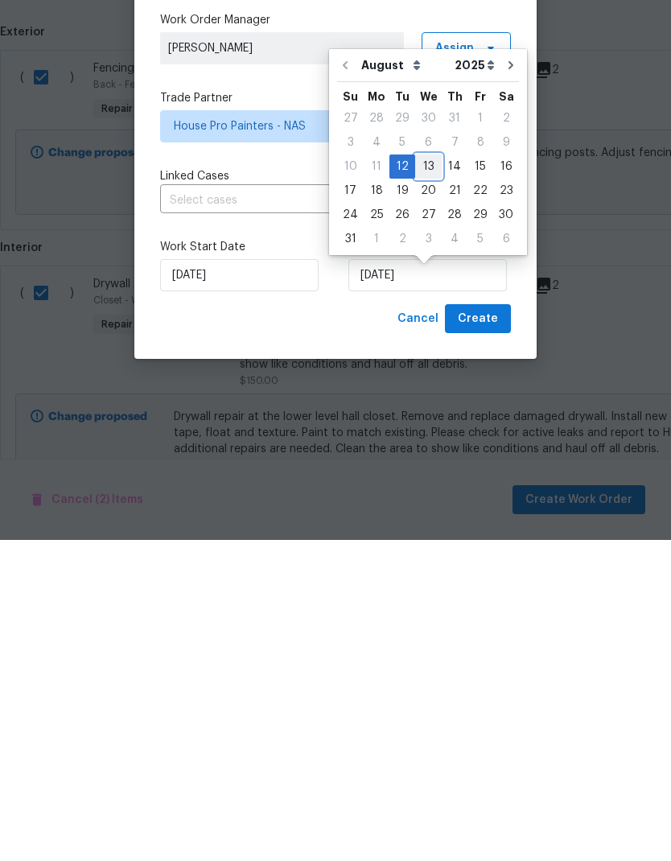
click at [427, 476] on div "13" at bounding box center [428, 487] width 27 height 23
type input "[DATE]"
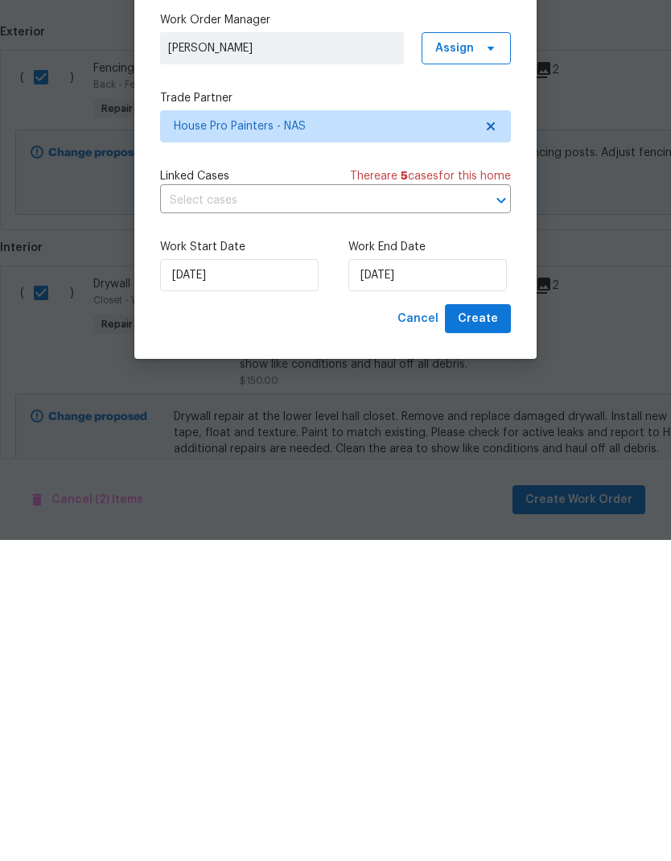
scroll to position [64, 0]
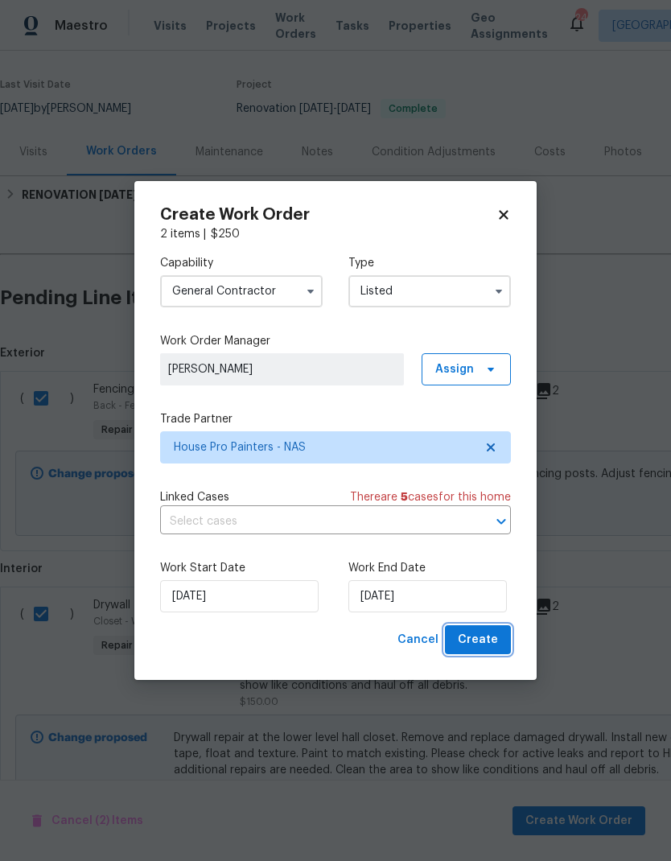
click at [498, 640] on button "Create" at bounding box center [478, 640] width 66 height 30
checkbox input "false"
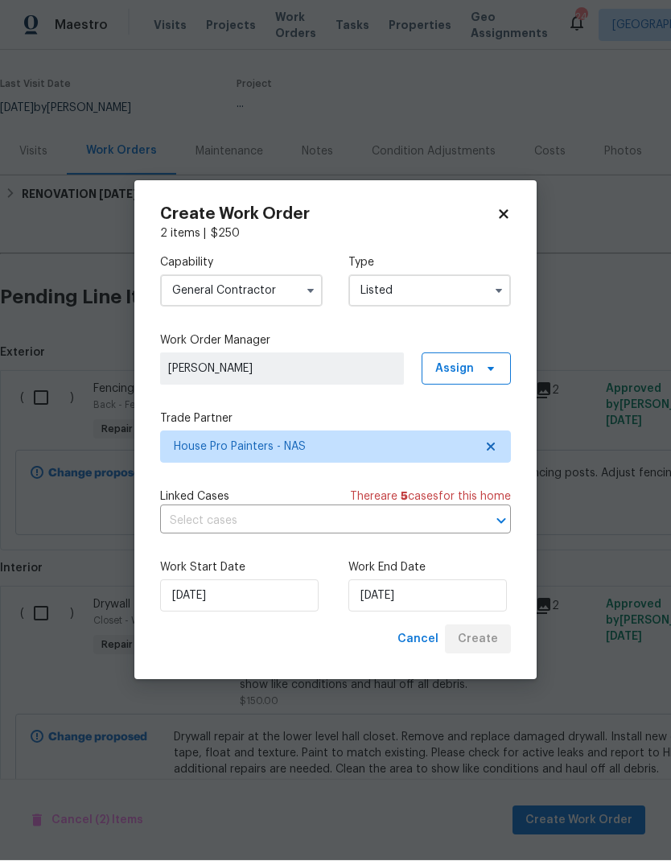
scroll to position [0, 0]
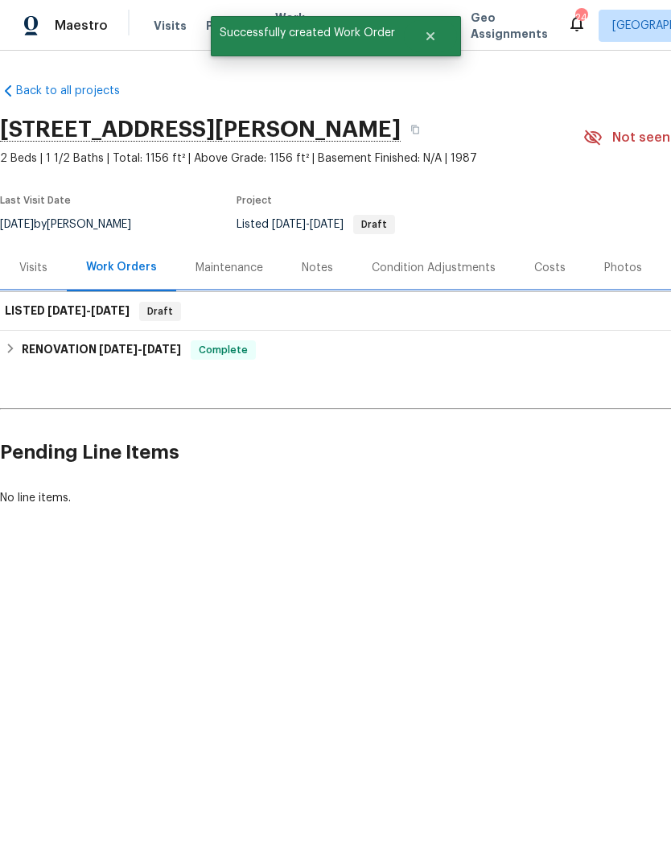
click at [517, 304] on div "LISTED 8/12/25 - 8/13/25 Draft" at bounding box center [455, 311] width 900 height 19
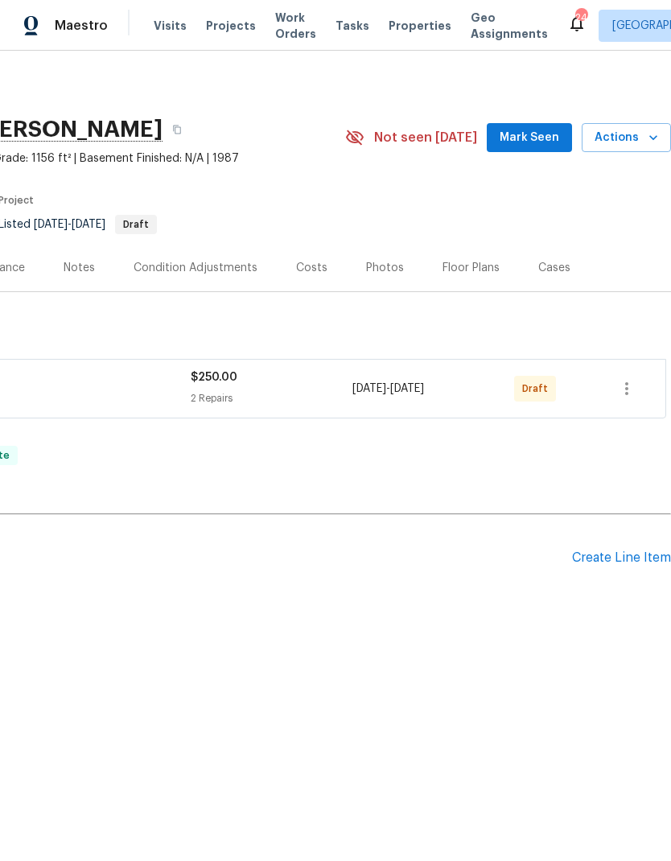
scroll to position [0, 238]
click at [630, 394] on icon "button" at bounding box center [626, 388] width 19 height 19
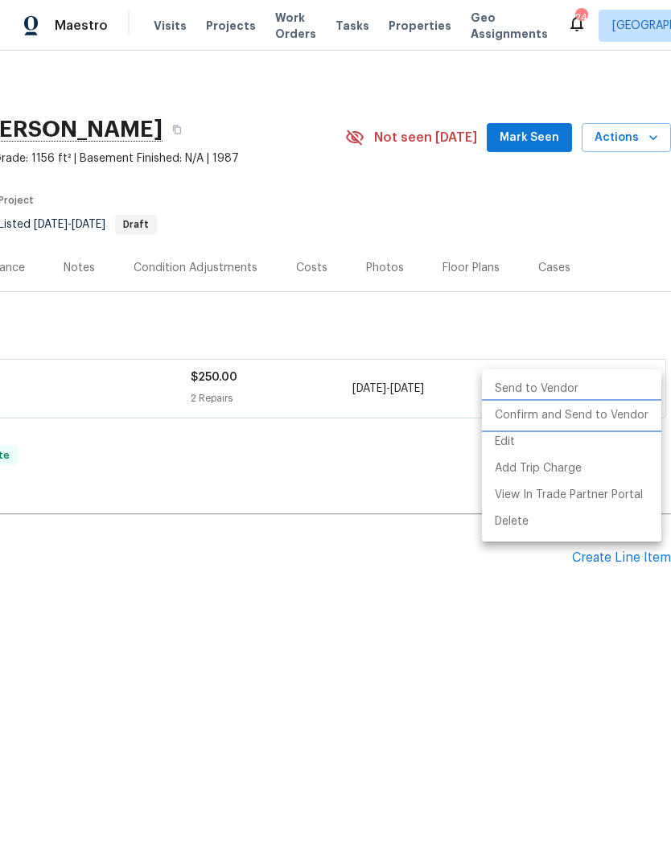
click at [626, 413] on li "Confirm and Send to Vendor" at bounding box center [571, 415] width 179 height 27
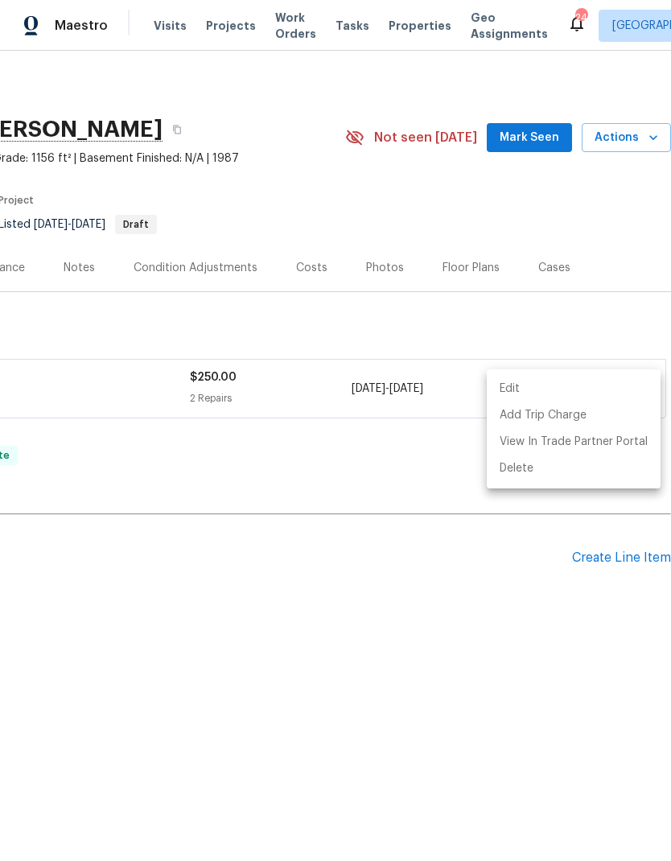
click at [492, 674] on div at bounding box center [335, 430] width 671 height 861
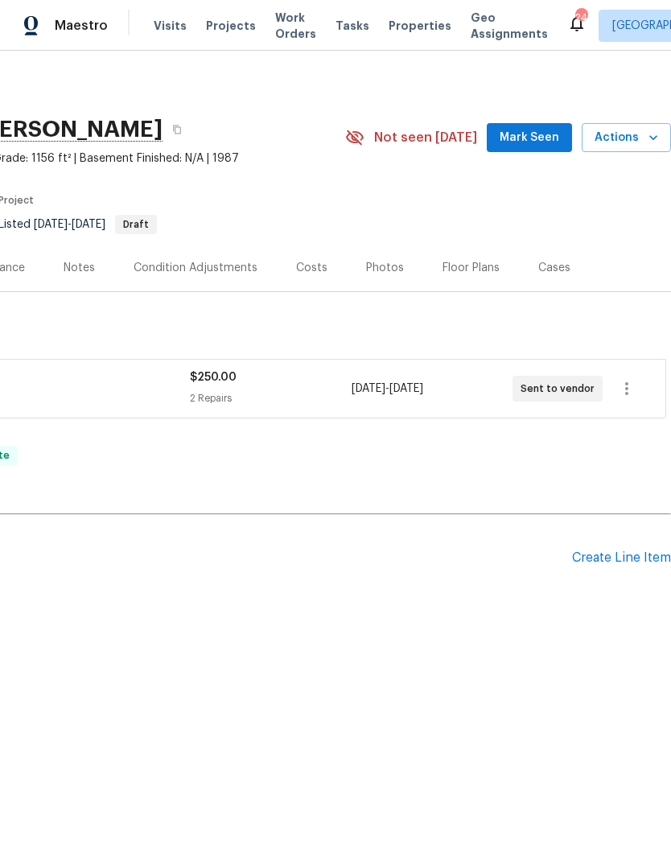
click at [278, 27] on span "Work Orders" at bounding box center [295, 26] width 41 height 32
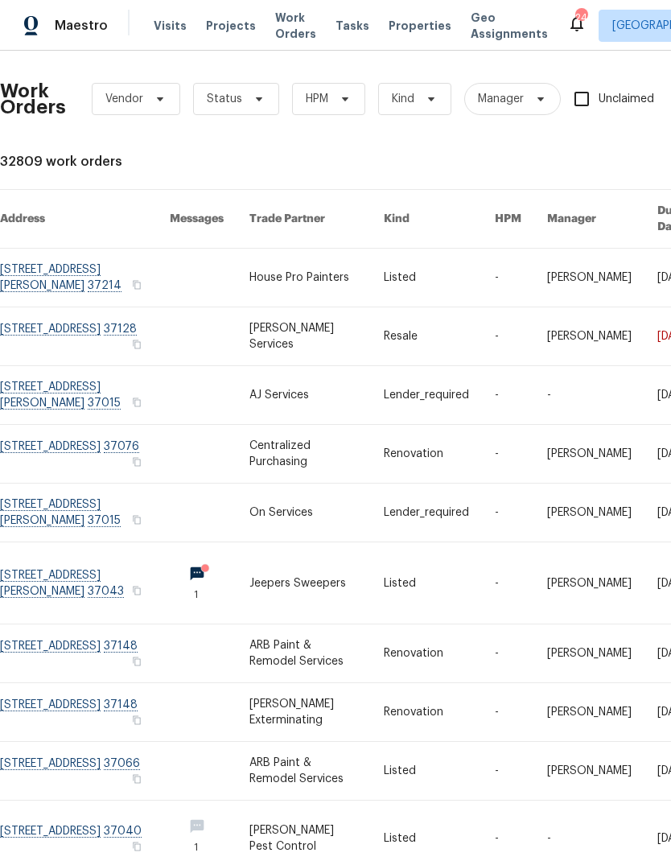
click at [288, 270] on link at bounding box center [316, 278] width 134 height 58
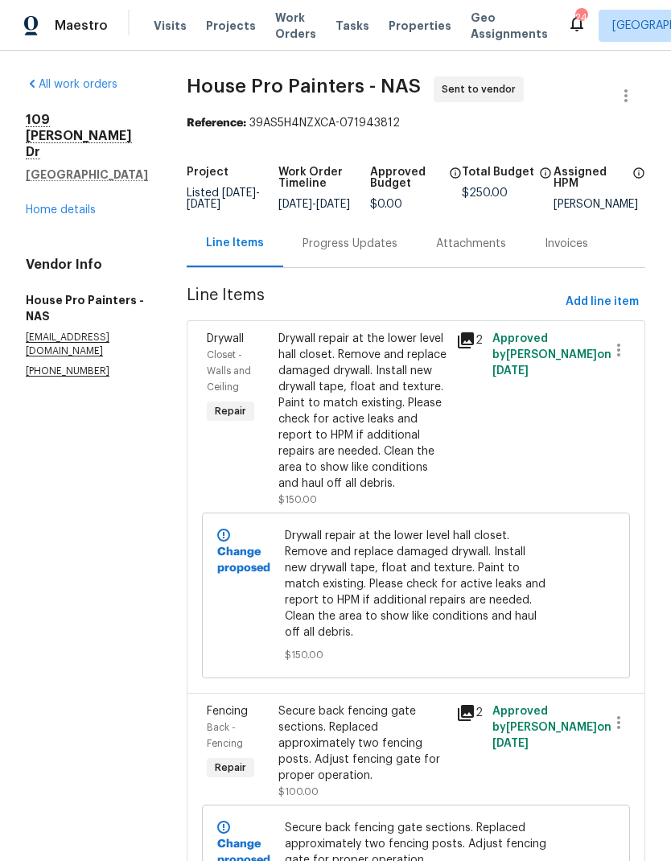
click at [362, 247] on div "Progress Updates" at bounding box center [350, 244] width 95 height 16
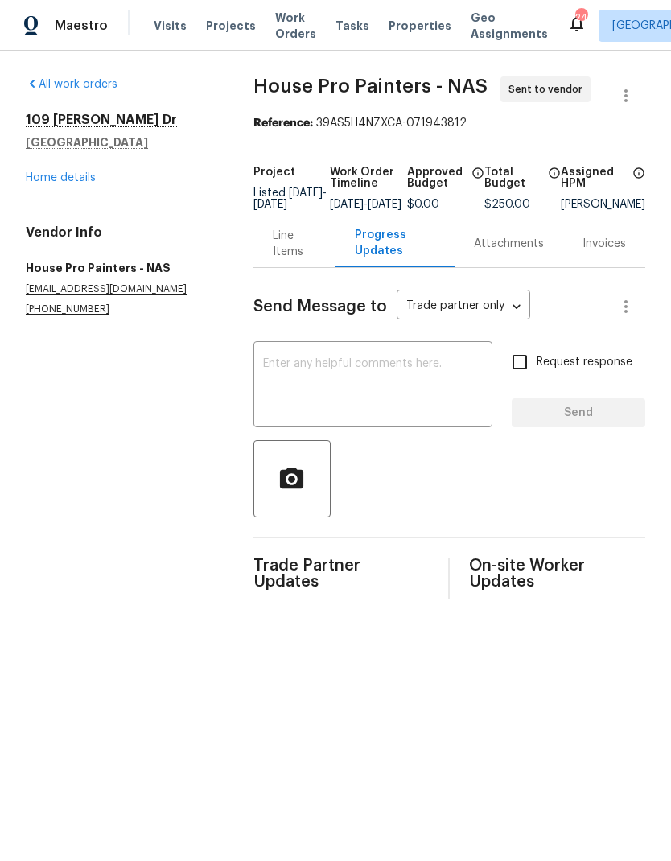
click at [291, 389] on textarea at bounding box center [373, 386] width 220 height 56
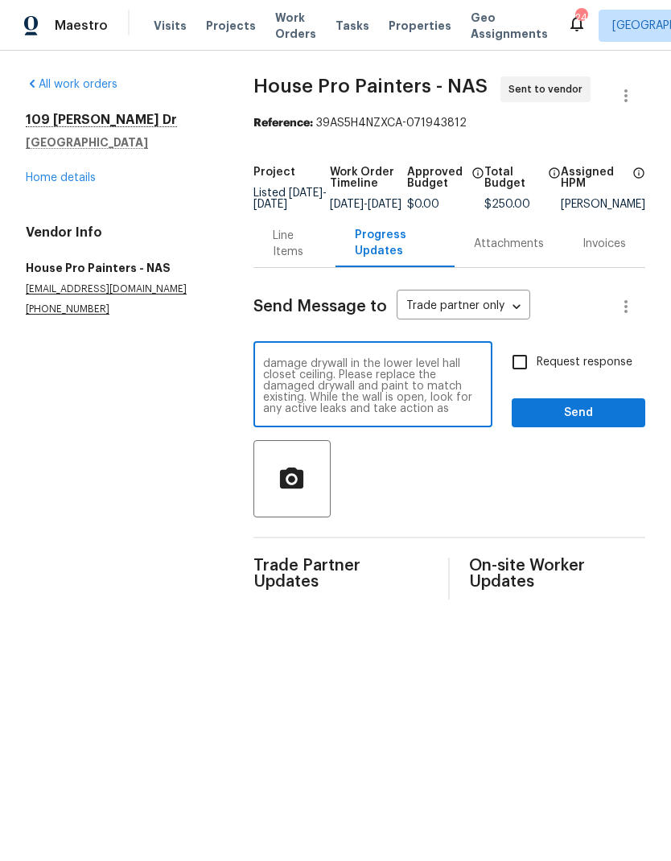
scroll to position [45, 0]
type textarea "Good morning! As discussed, please look to visit the property to secure the bac…"
click at [522, 367] on input "Request response" at bounding box center [520, 362] width 34 height 34
checkbox input "true"
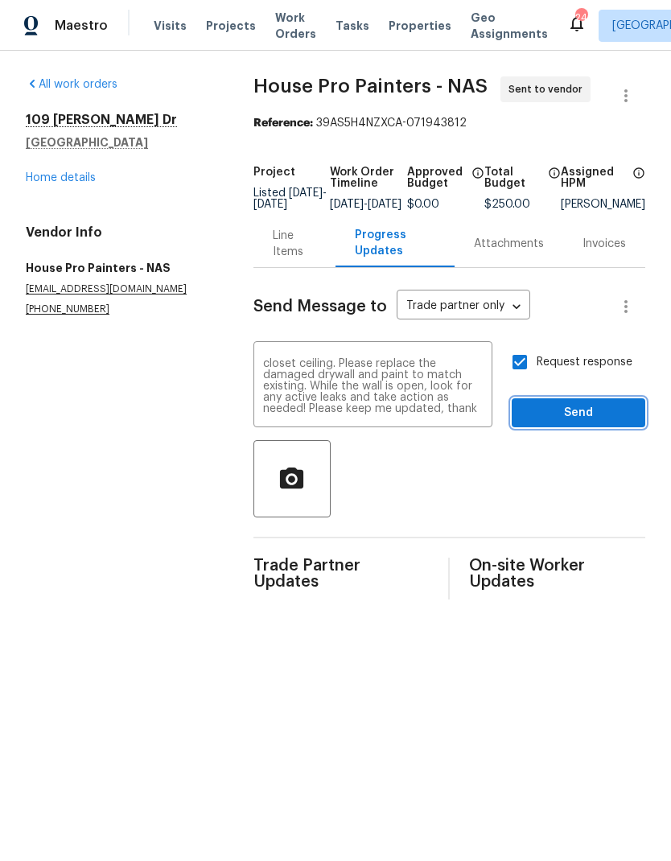
click at [561, 423] on span "Send" at bounding box center [579, 413] width 108 height 20
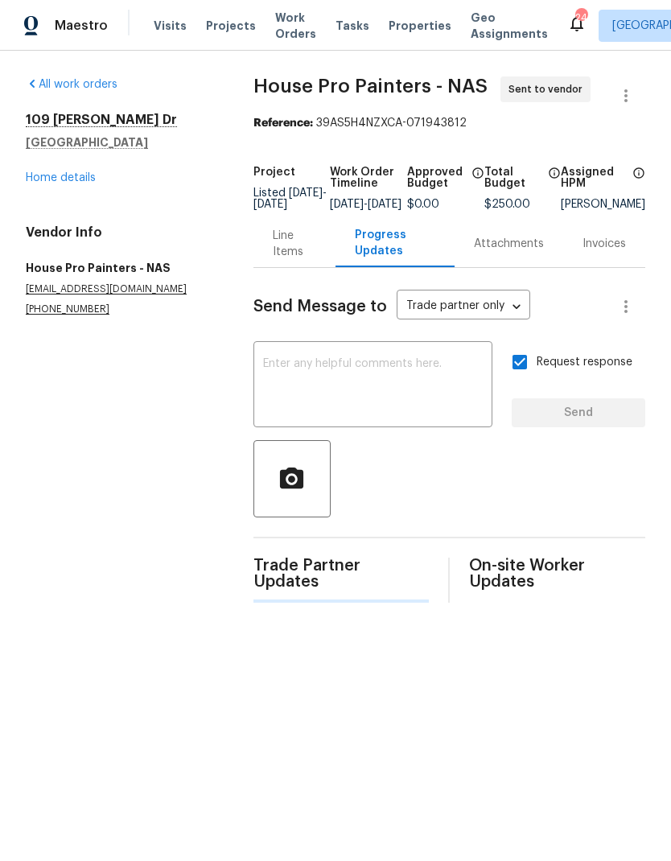
scroll to position [0, 0]
